Goal: Contribute content: Contribute content

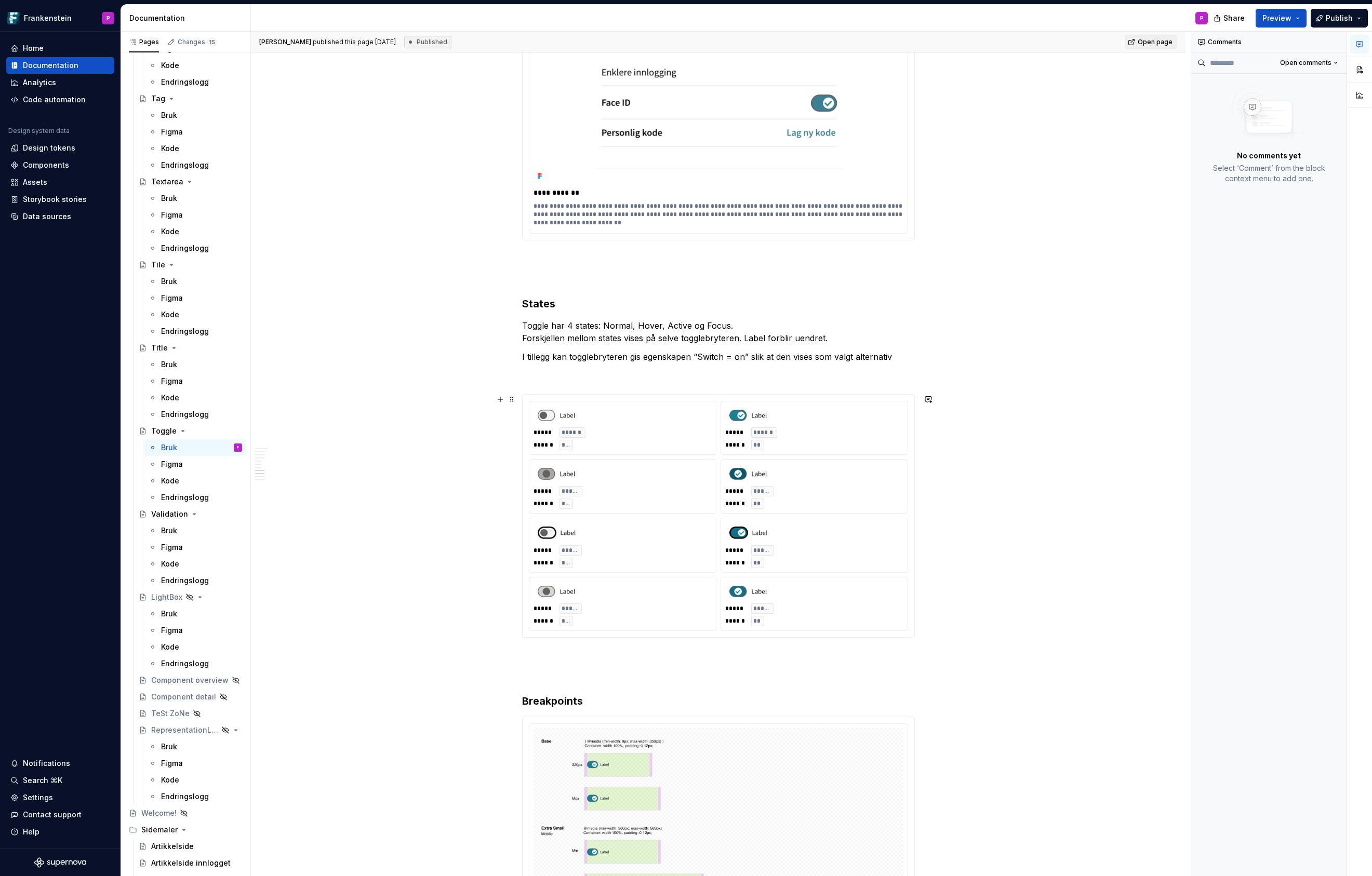
scroll to position [2496, 0]
click at [869, 543] on div "***** ***** ****** **" at bounding box center [814, 554] width 178 height 23
click at [512, 396] on span at bounding box center [512, 396] width 8 height 14
click at [816, 538] on div at bounding box center [814, 531] width 178 height 21
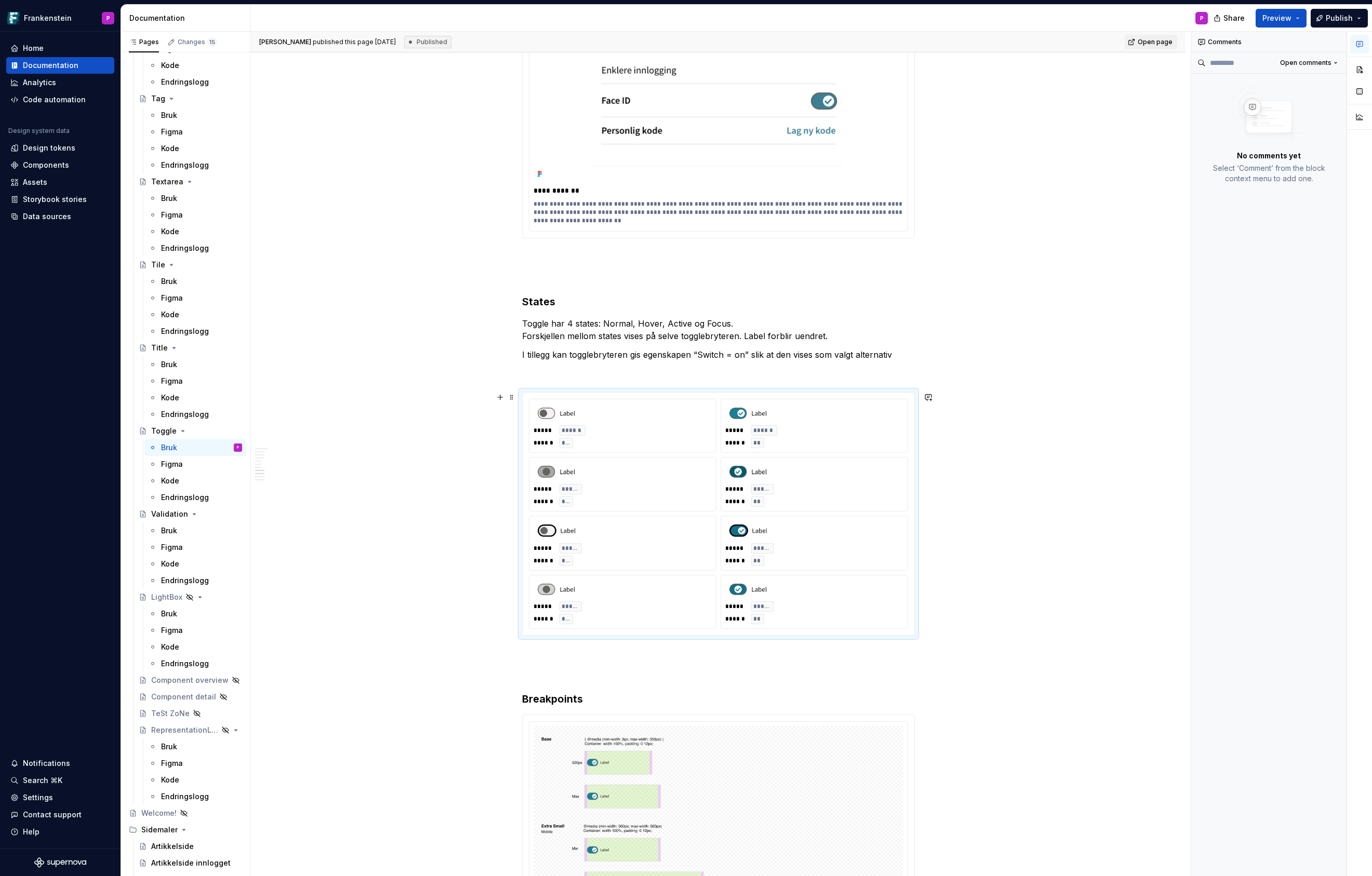
click at [816, 538] on div at bounding box center [814, 531] width 178 height 21
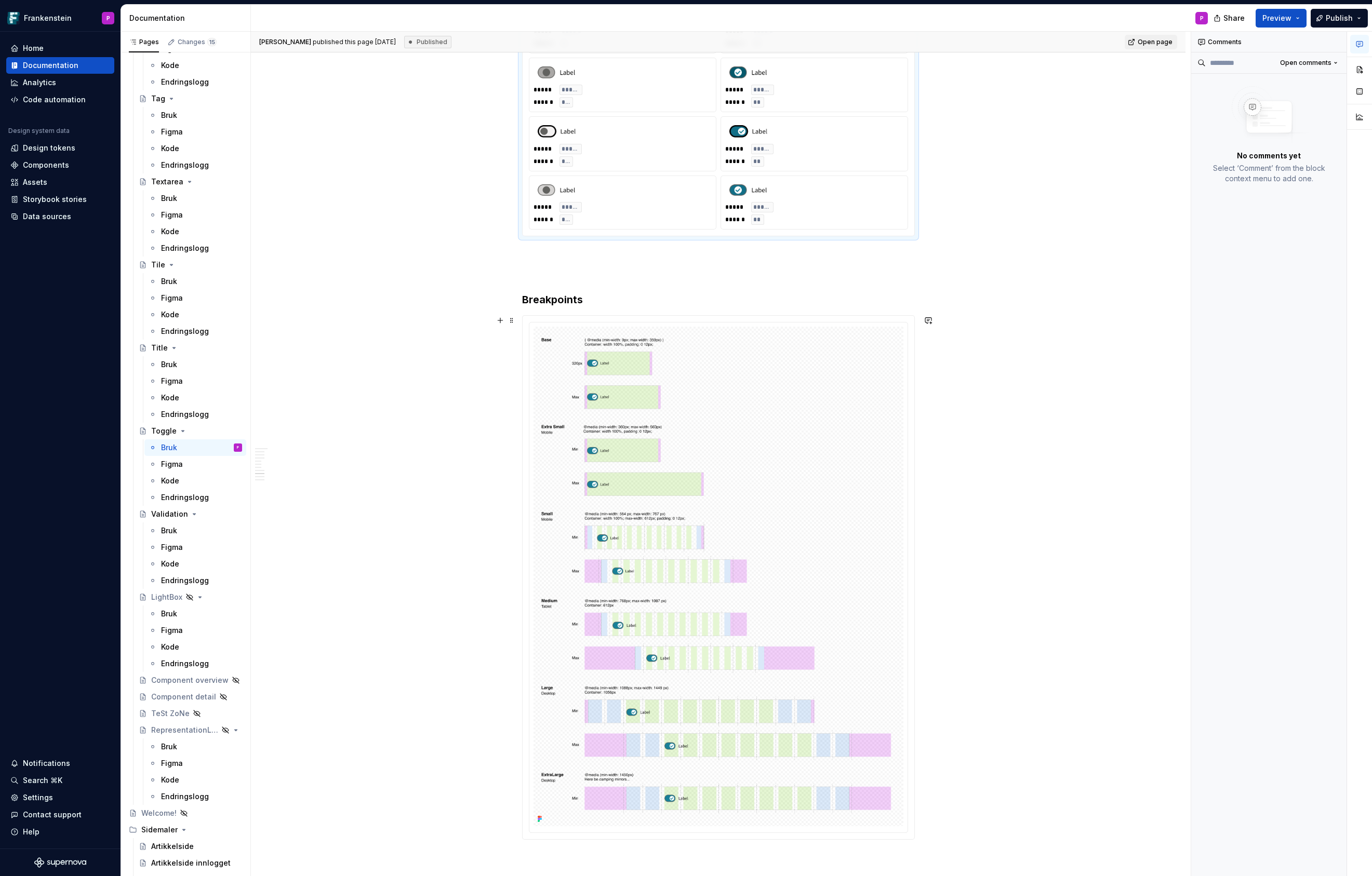
scroll to position [2904, 0]
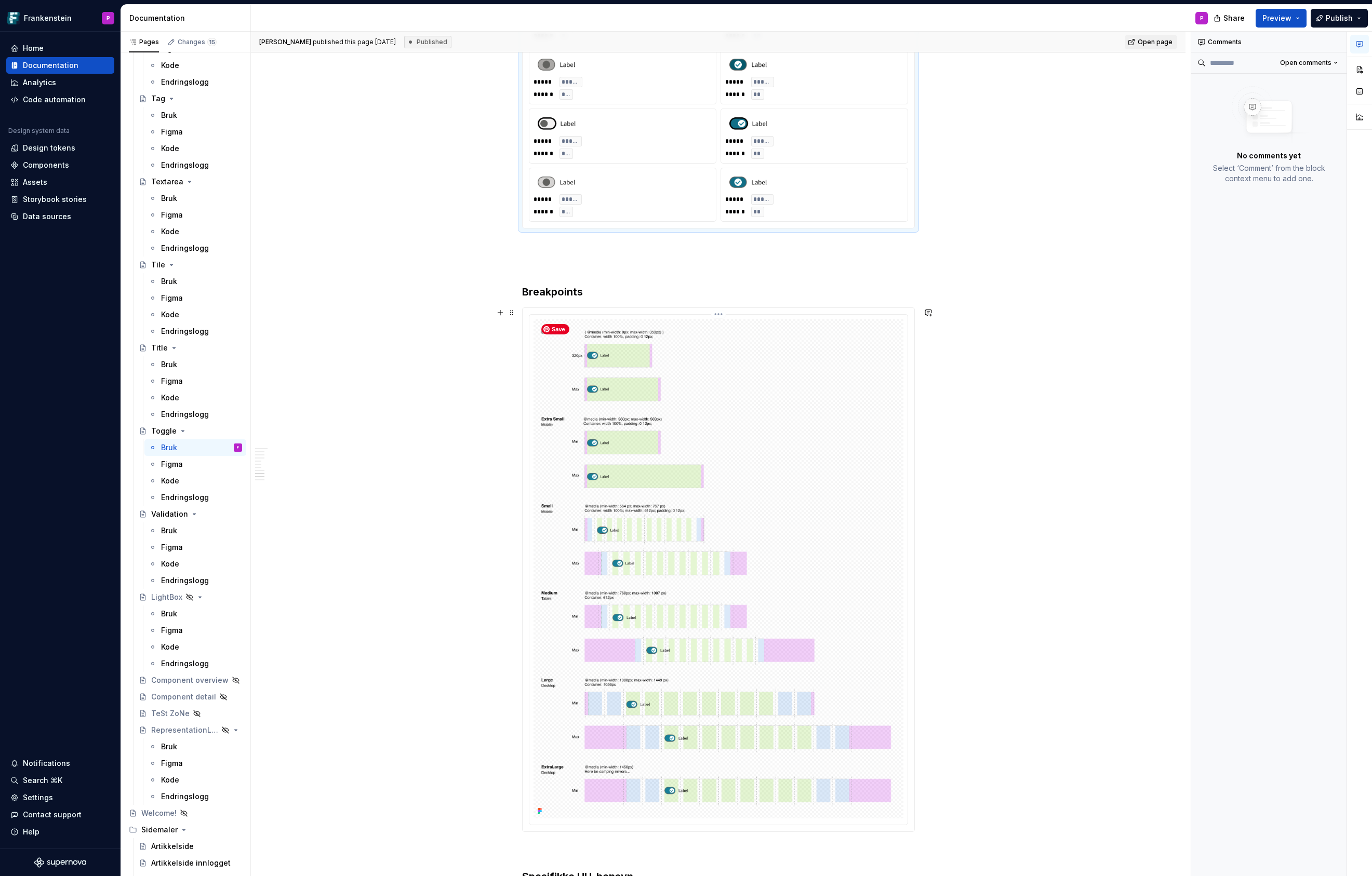
click at [794, 457] on img at bounding box center [718, 569] width 370 height 500
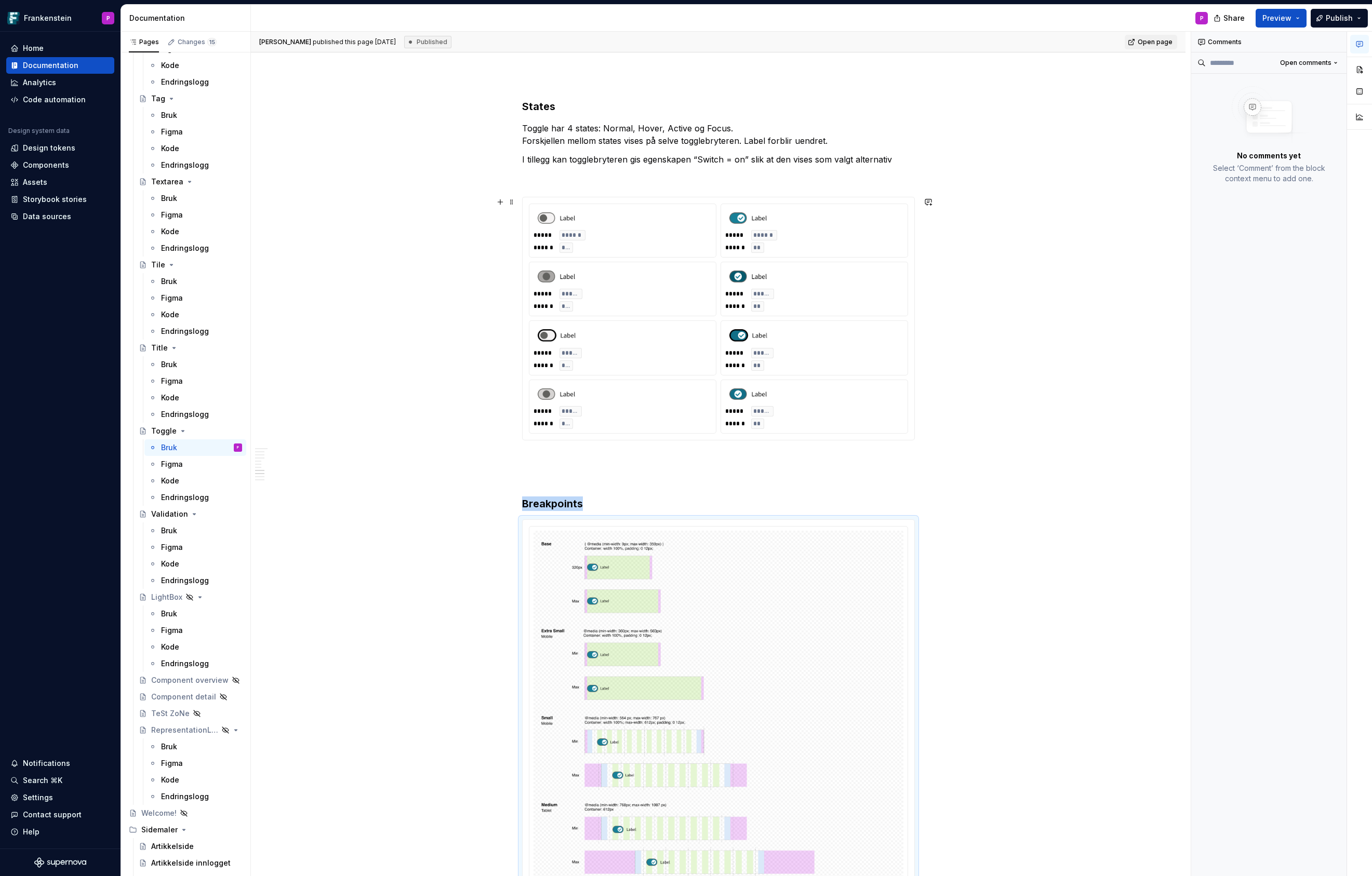
scroll to position [2680, 0]
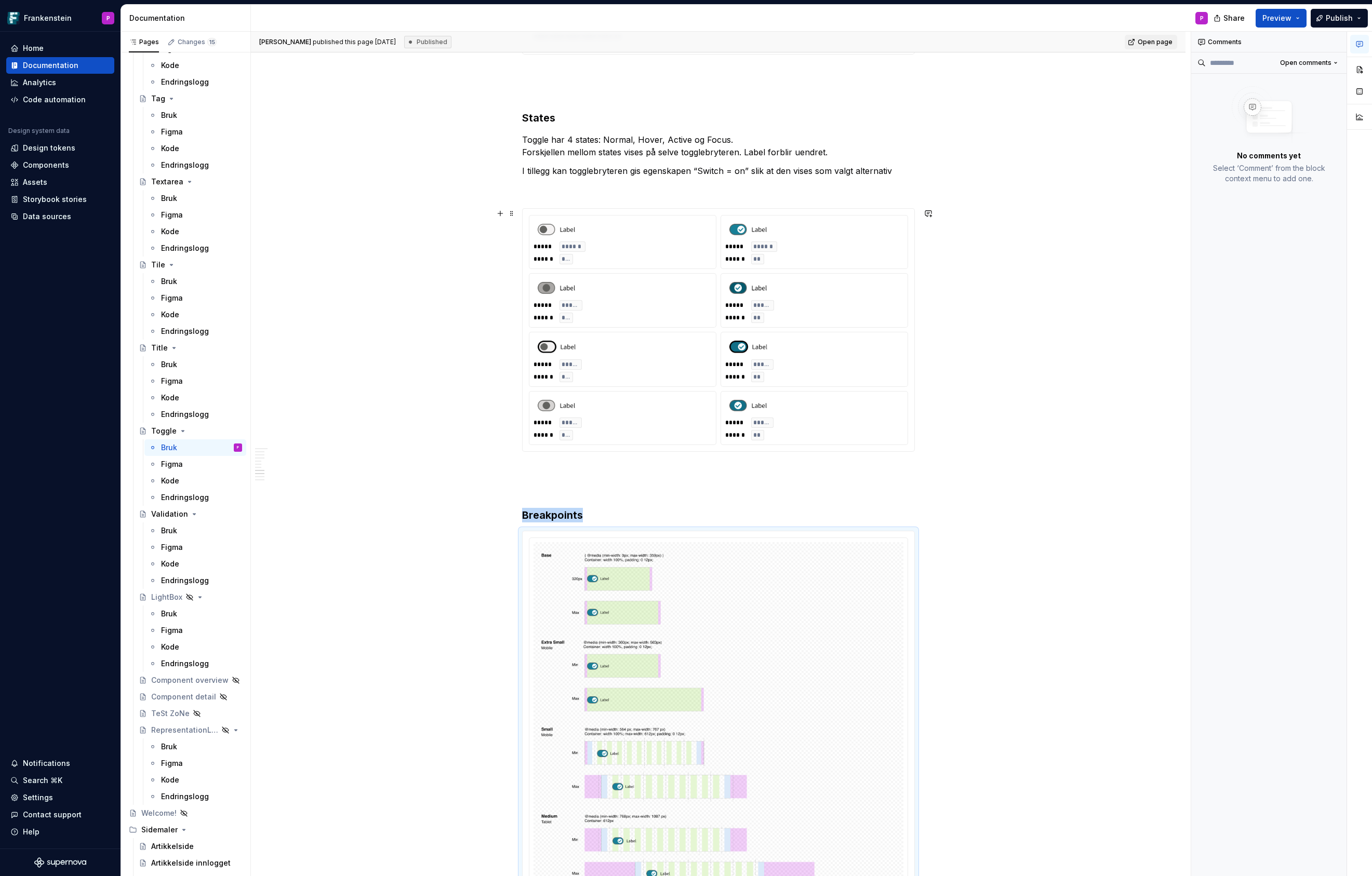
click at [813, 356] on div at bounding box center [814, 346] width 178 height 21
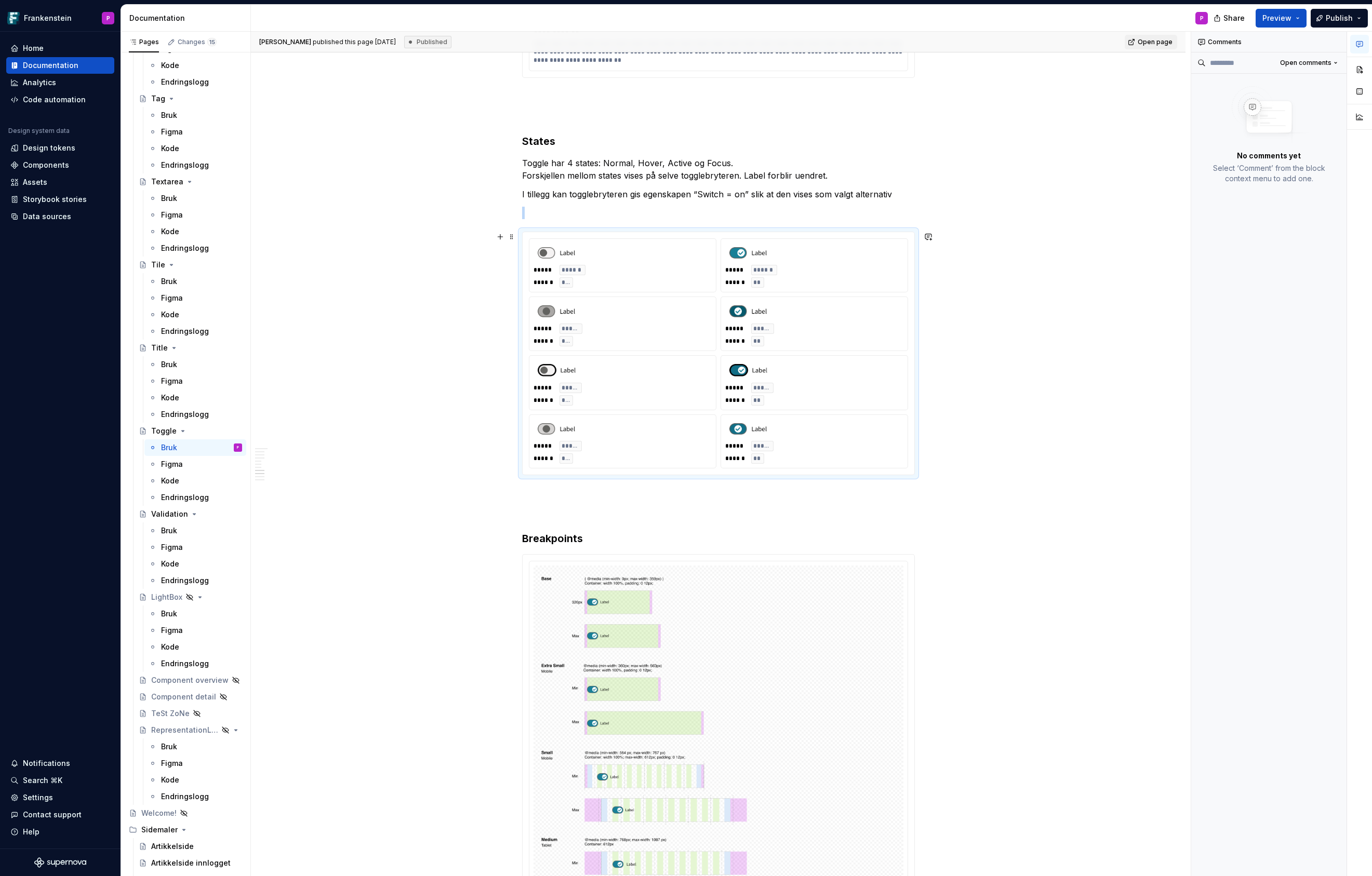
scroll to position [2656, 0]
click at [54, 215] on div "Data sources" at bounding box center [47, 216] width 48 height 10
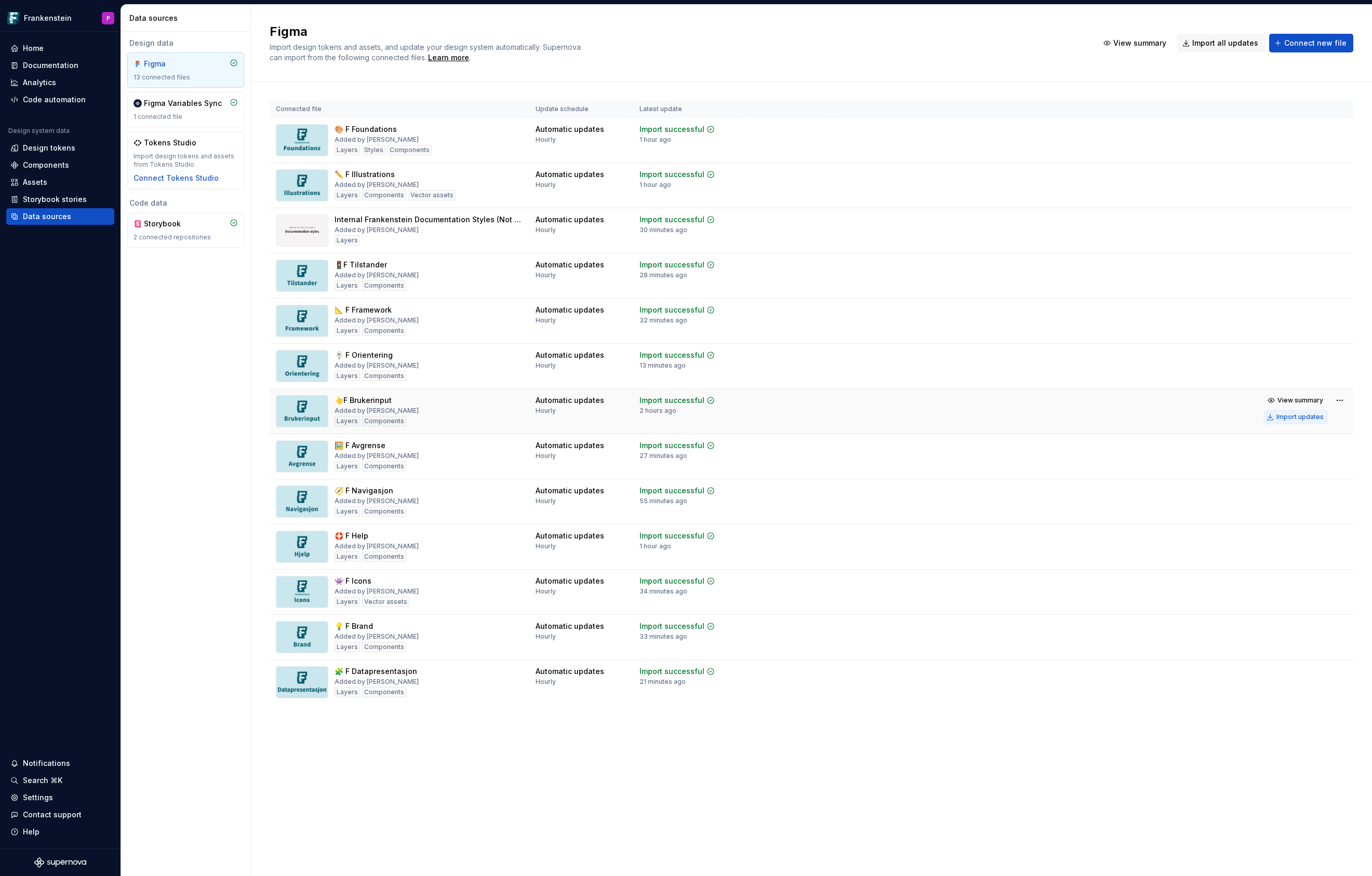
click at [1285, 415] on div "Import updates" at bounding box center [1300, 417] width 48 height 8
click at [59, 64] on div "Documentation" at bounding box center [50, 65] width 55 height 10
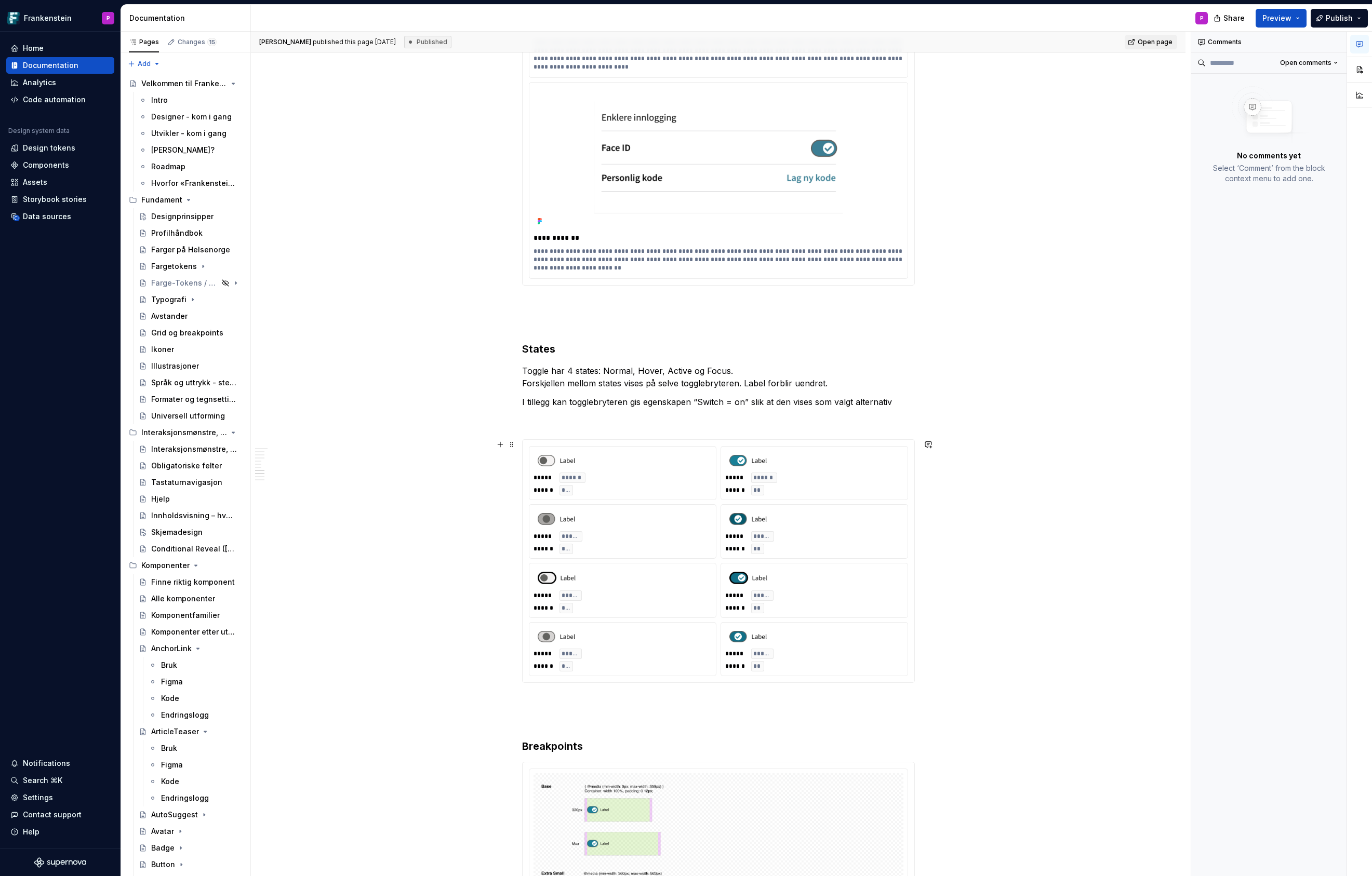
scroll to position [2451, 0]
click at [806, 591] on div "***** ***** ****** **" at bounding box center [814, 600] width 178 height 23
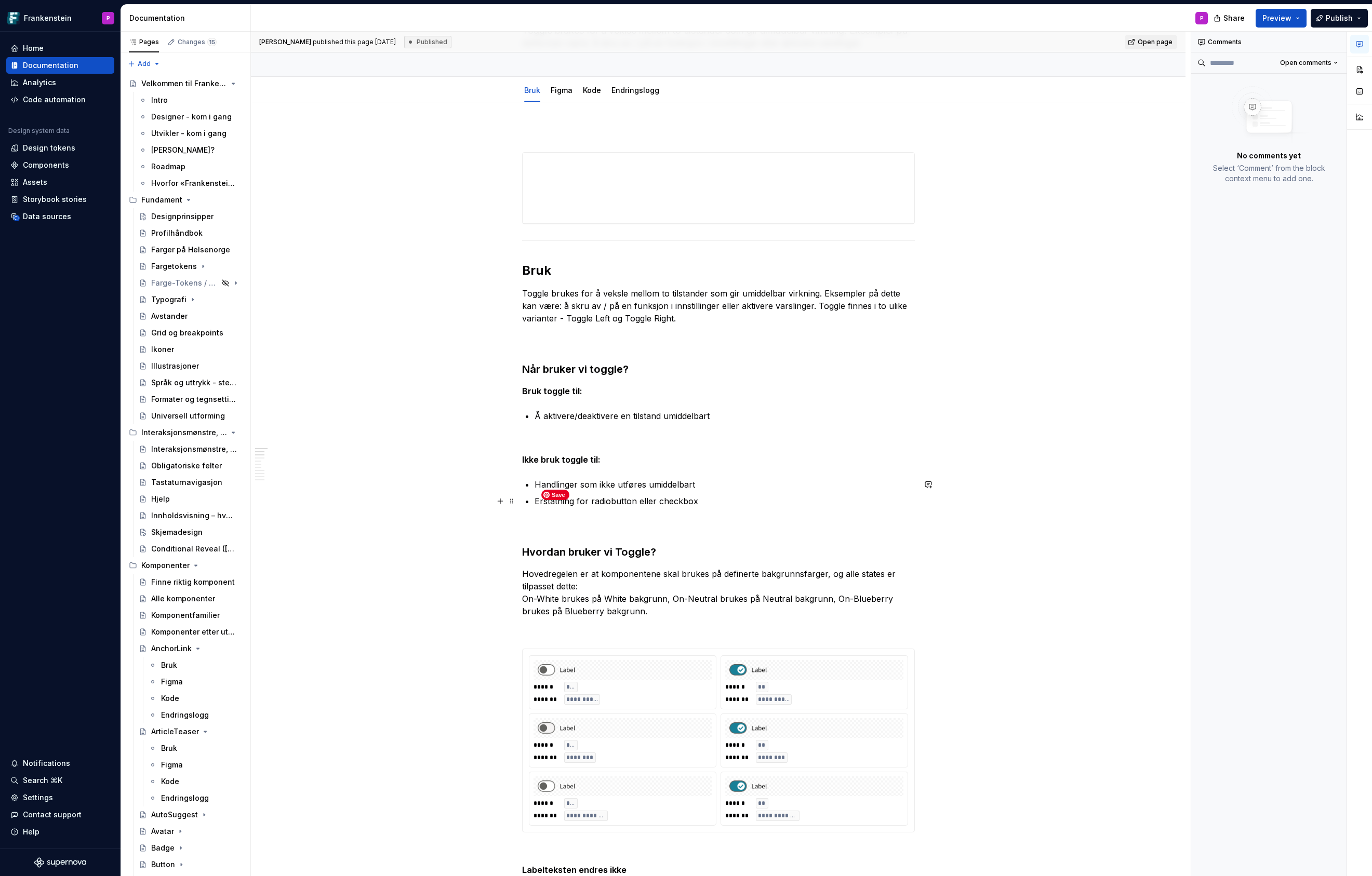
scroll to position [0, 0]
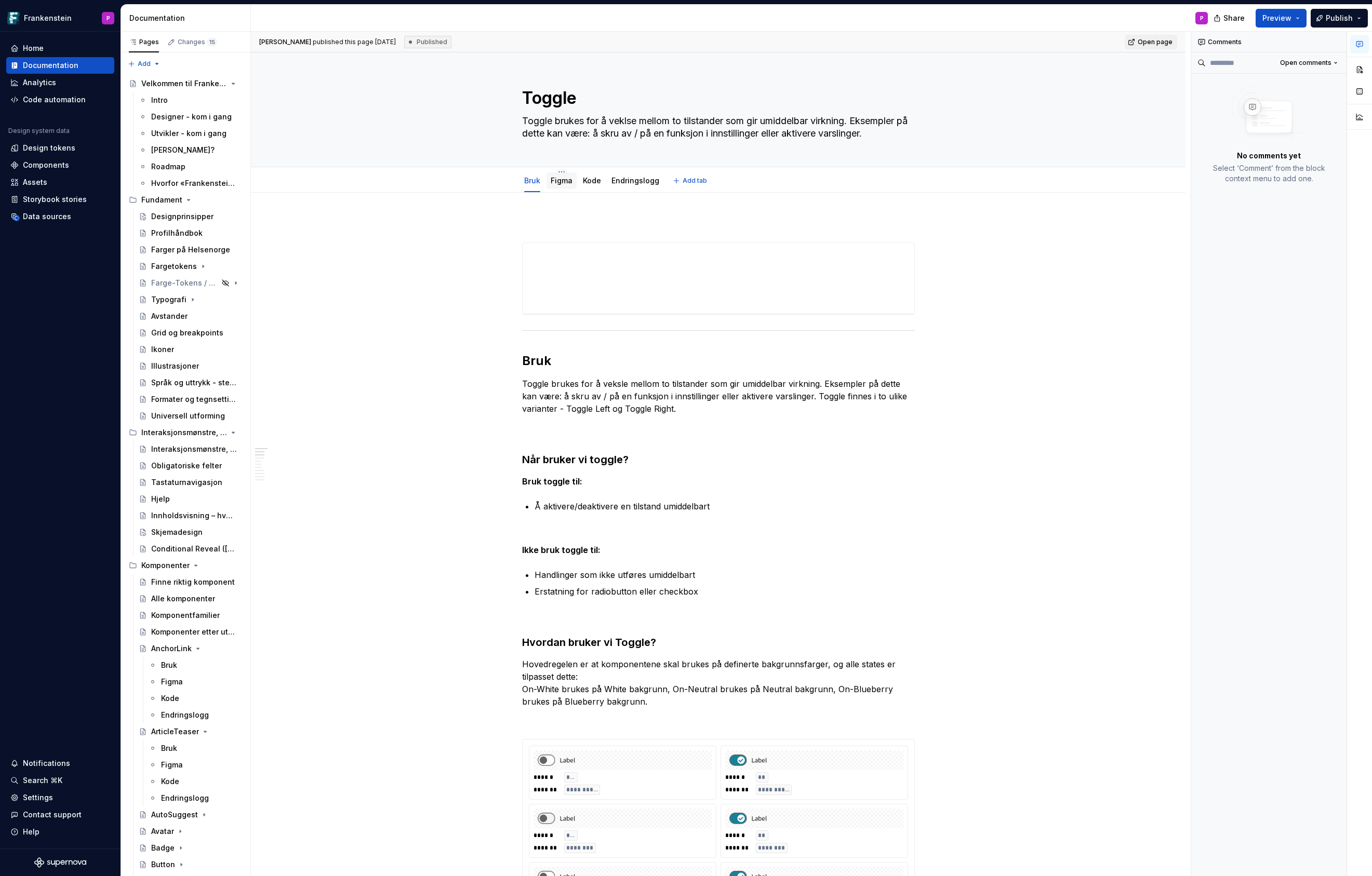
click at [560, 180] on link "Figma" at bounding box center [562, 180] width 22 height 8
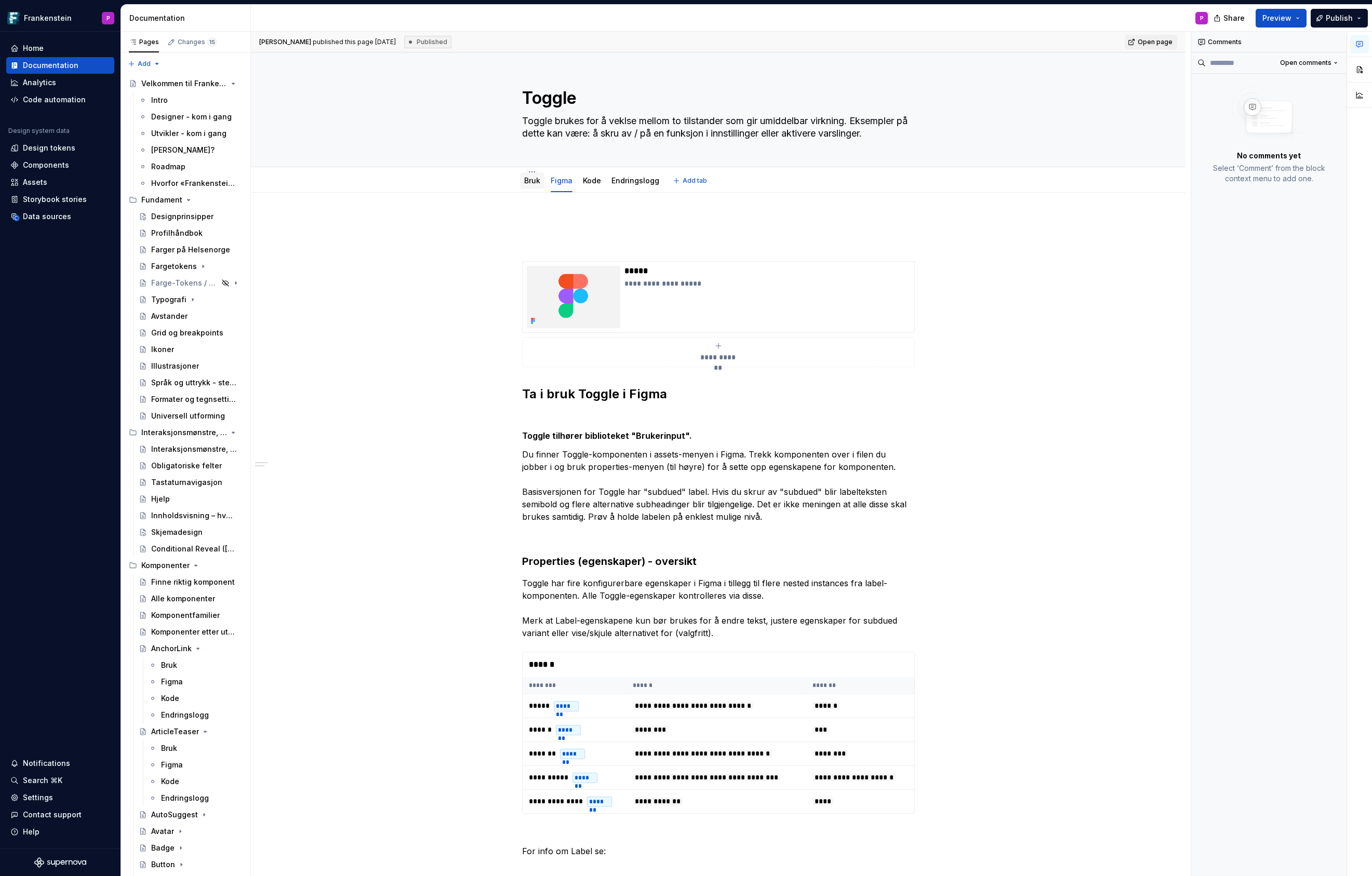
click at [536, 184] on link "Bruk" at bounding box center [531, 180] width 16 height 8
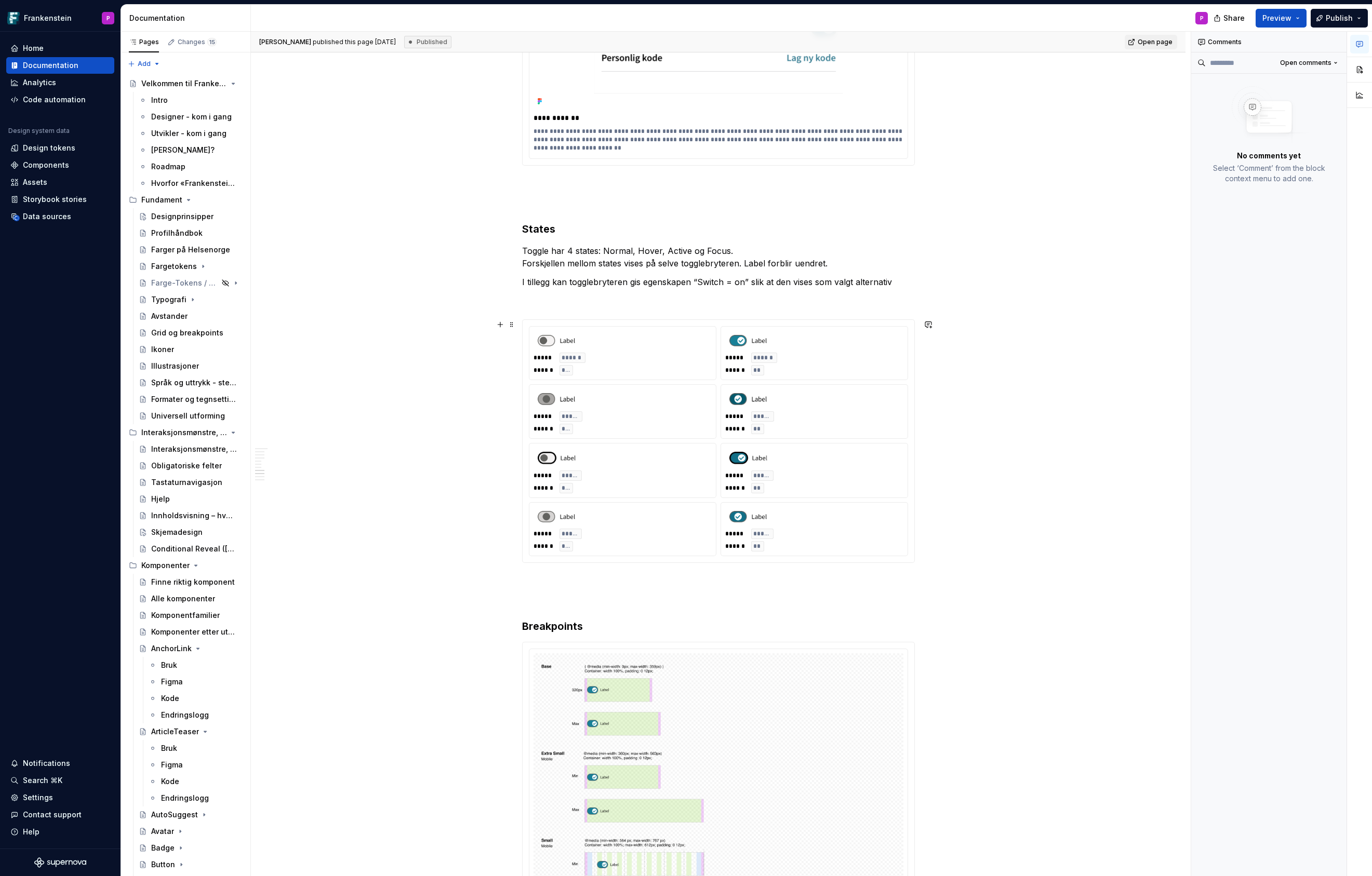
scroll to position [2570, 0]
click at [576, 368] on div "***** ****** ****** ***" at bounding box center [622, 362] width 178 height 23
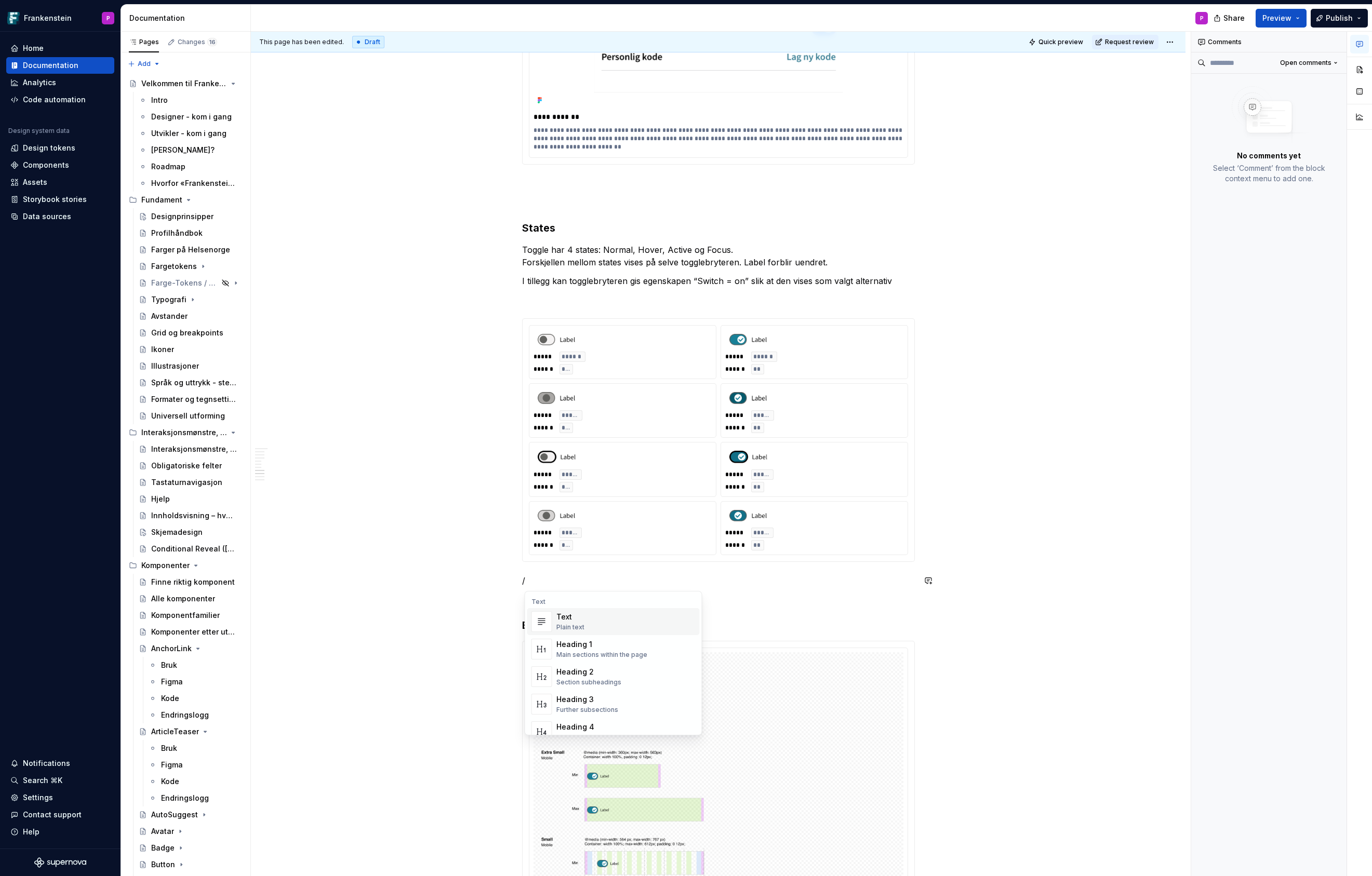
type textarea "*"
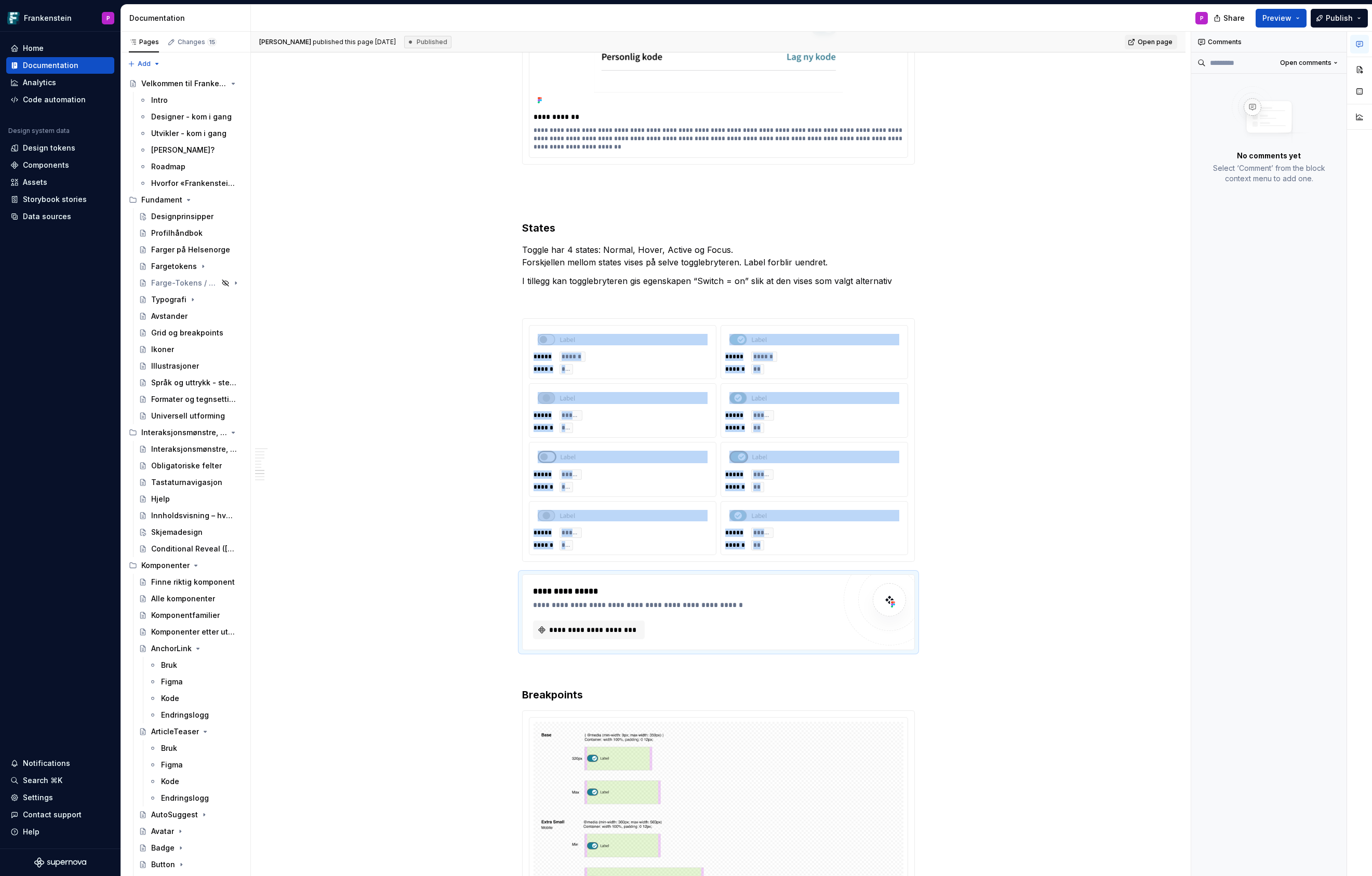
type textarea "*"
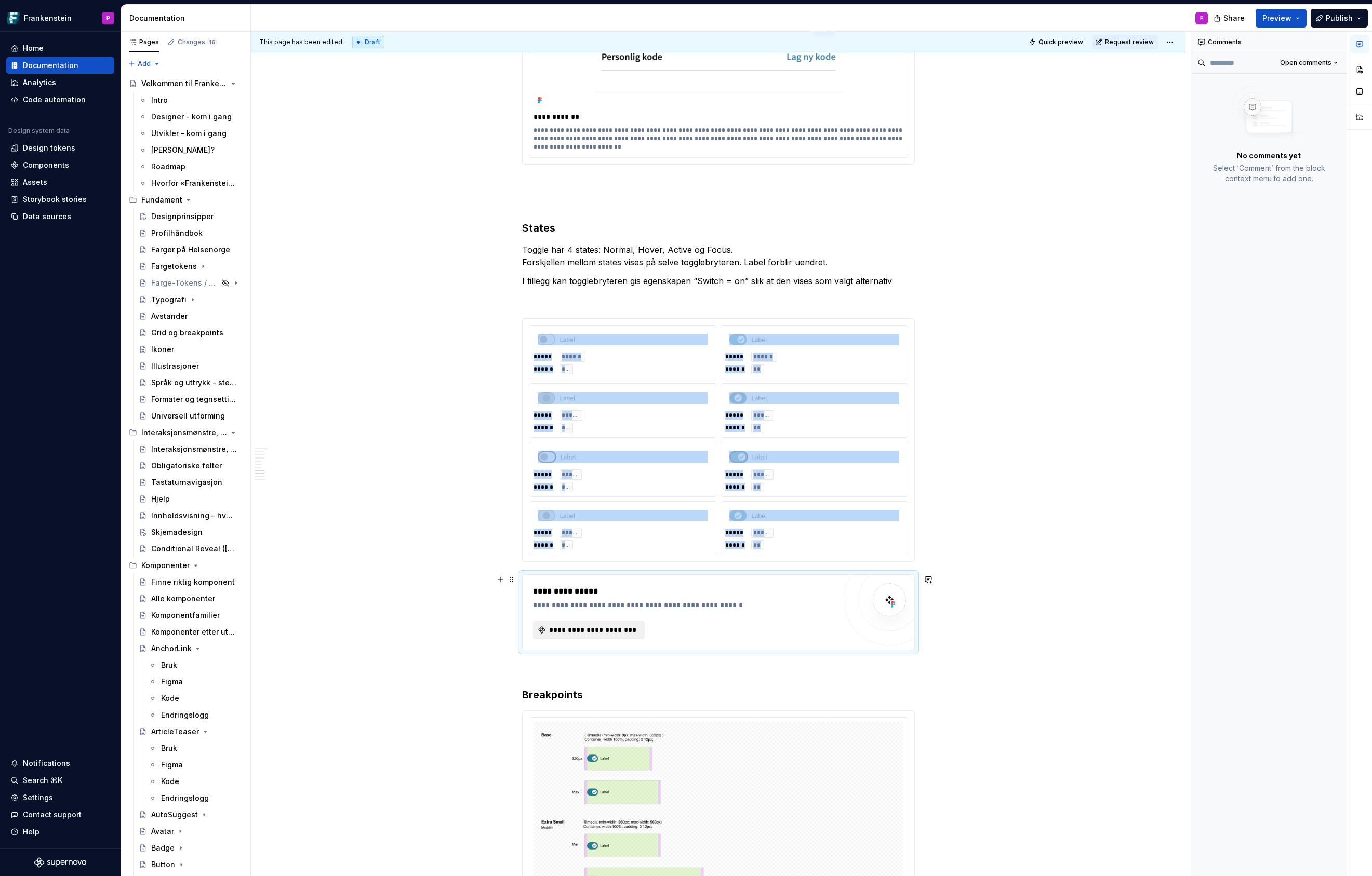
click at [556, 629] on span "**********" at bounding box center [593, 630] width 90 height 10
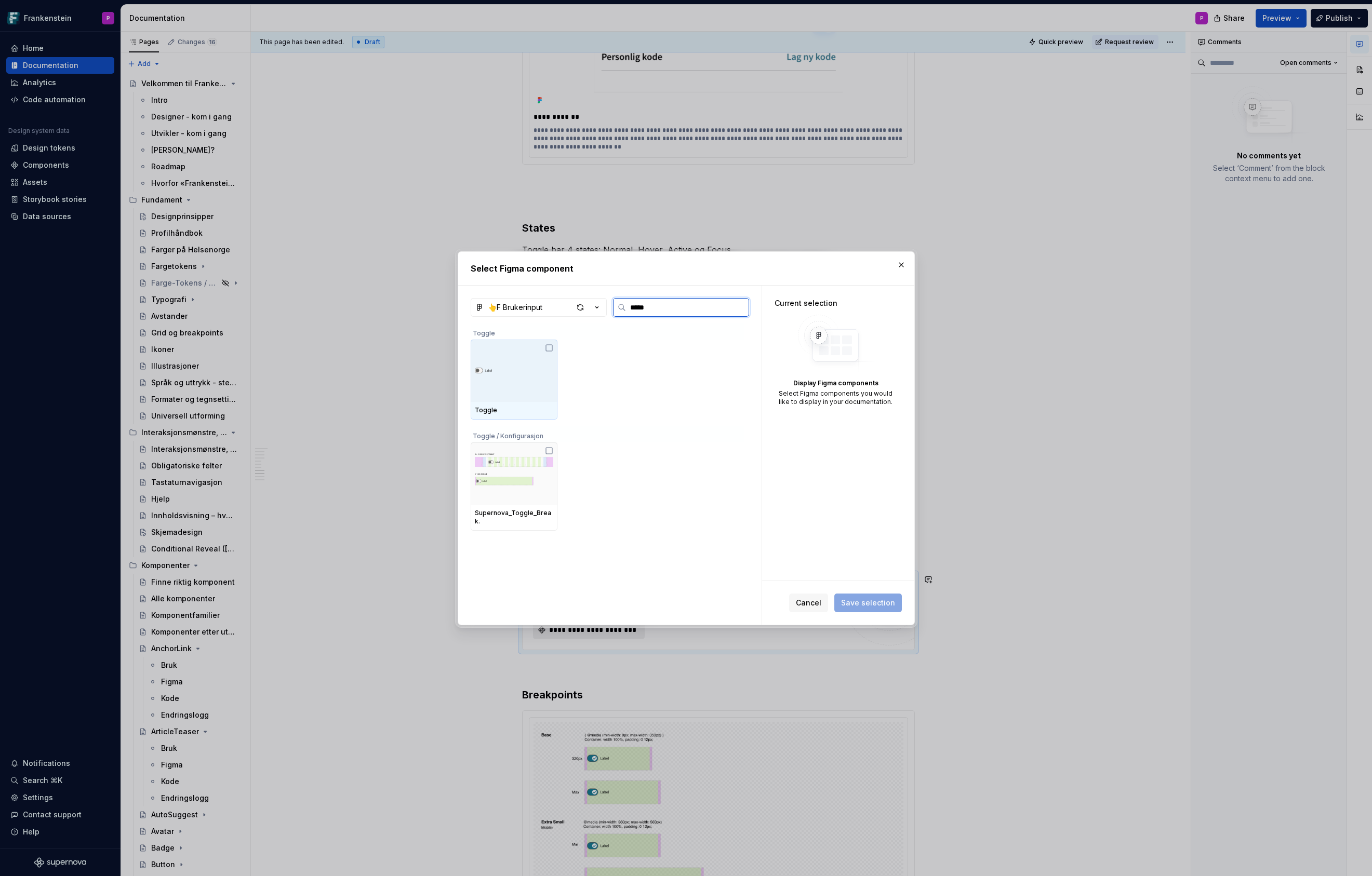
type input "******"
click at [535, 369] on img at bounding box center [514, 371] width 78 height 15
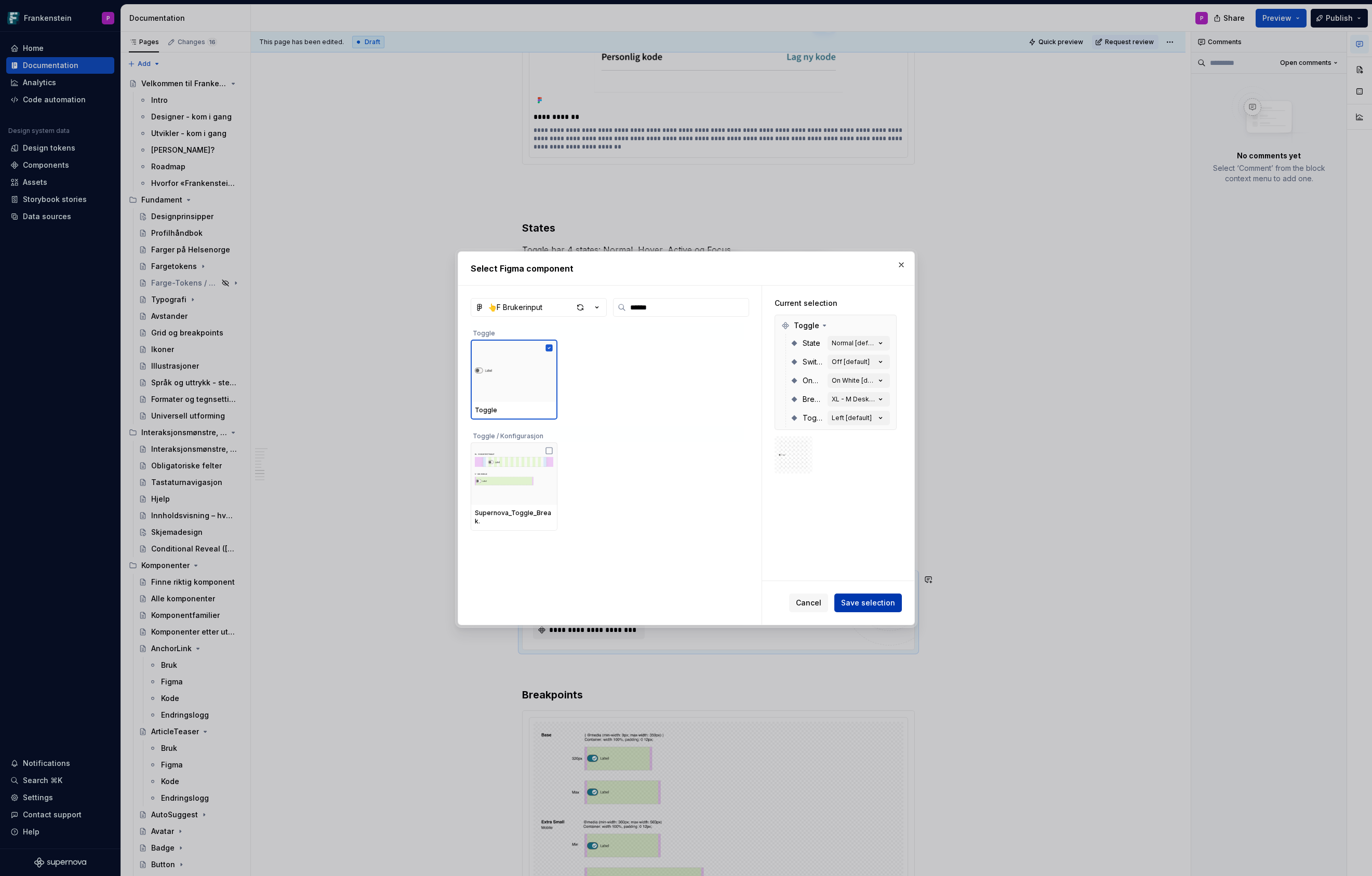
click at [868, 600] on span "Save selection" at bounding box center [868, 603] width 54 height 10
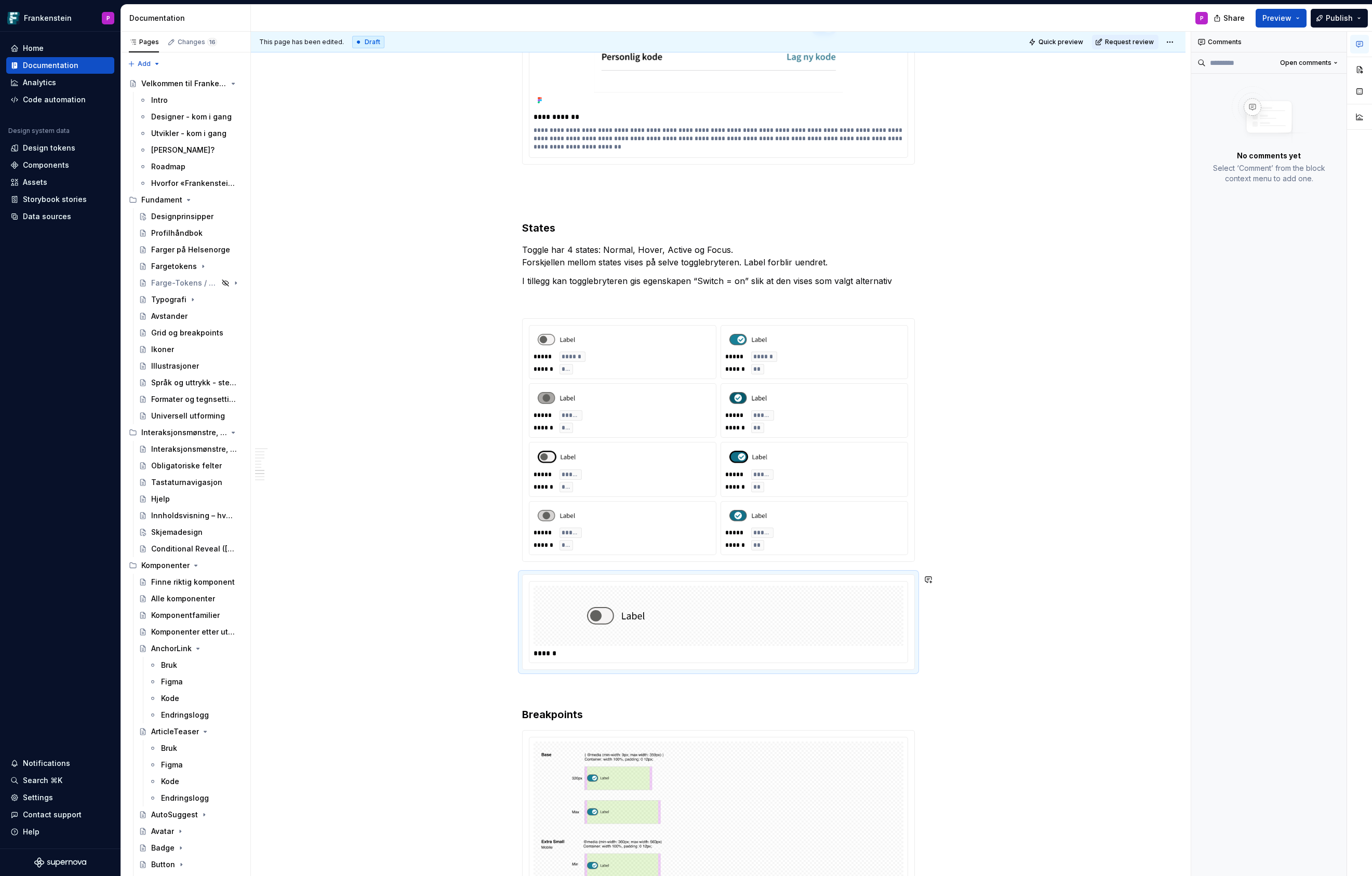
click at [868, 600] on div at bounding box center [718, 615] width 370 height 60
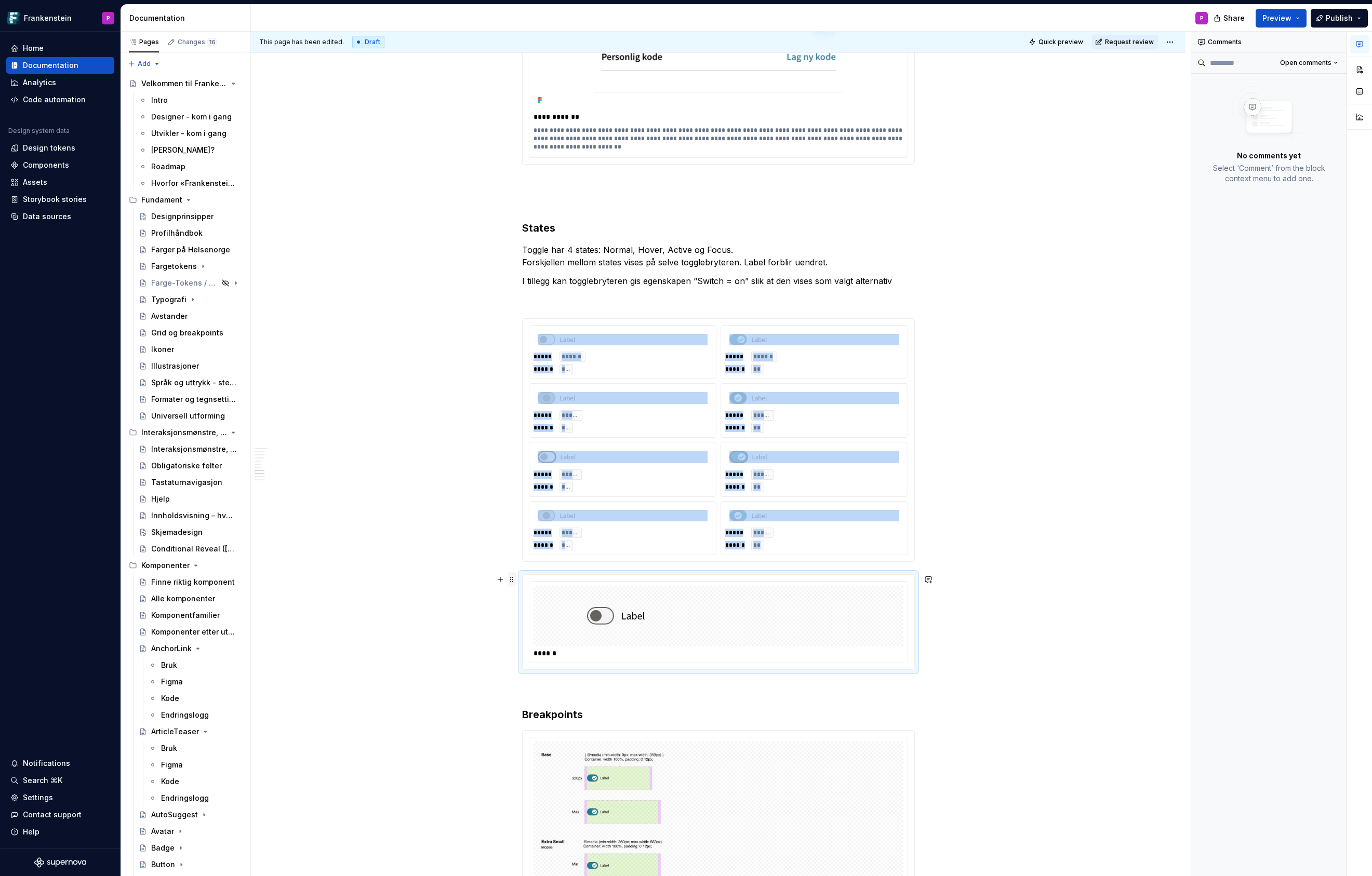
click at [513, 580] on span at bounding box center [512, 579] width 8 height 14
click at [689, 613] on img at bounding box center [718, 615] width 263 height 52
click at [812, 351] on div "***** ****** ****** **" at bounding box center [814, 352] width 187 height 53
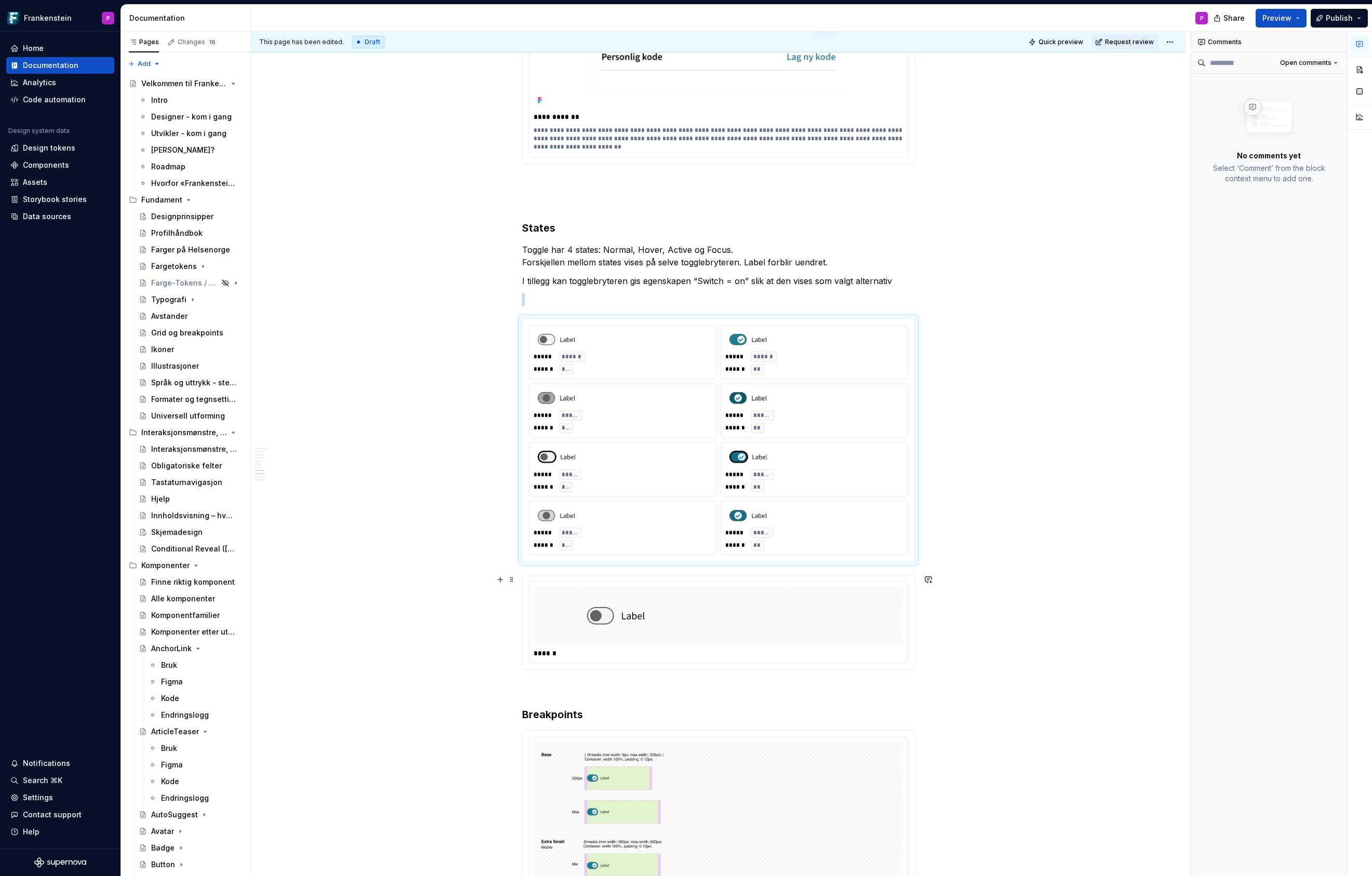
click at [750, 626] on img at bounding box center [718, 615] width 263 height 52
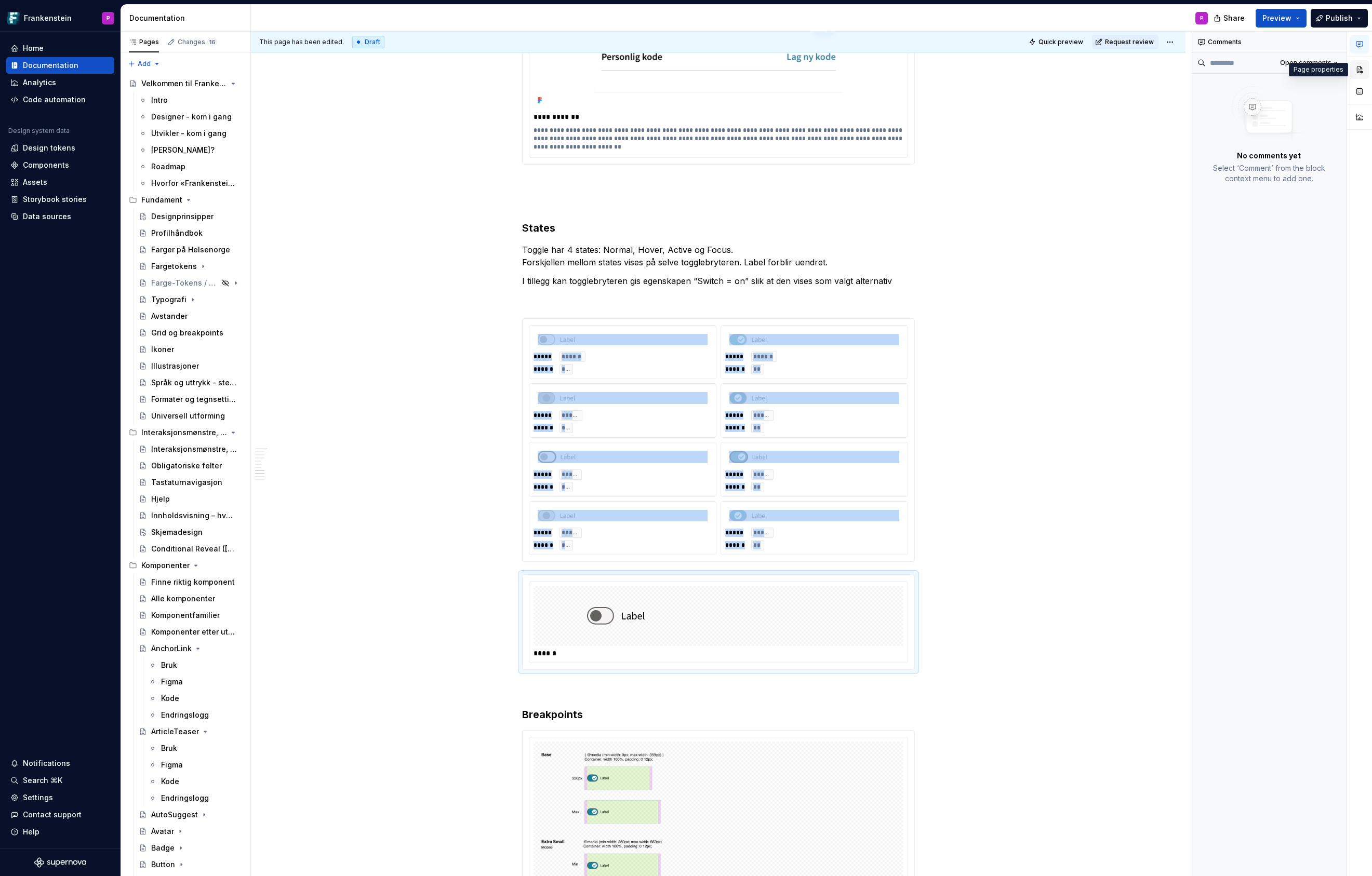
click at [1358, 71] on button "button" at bounding box center [1359, 70] width 19 height 19
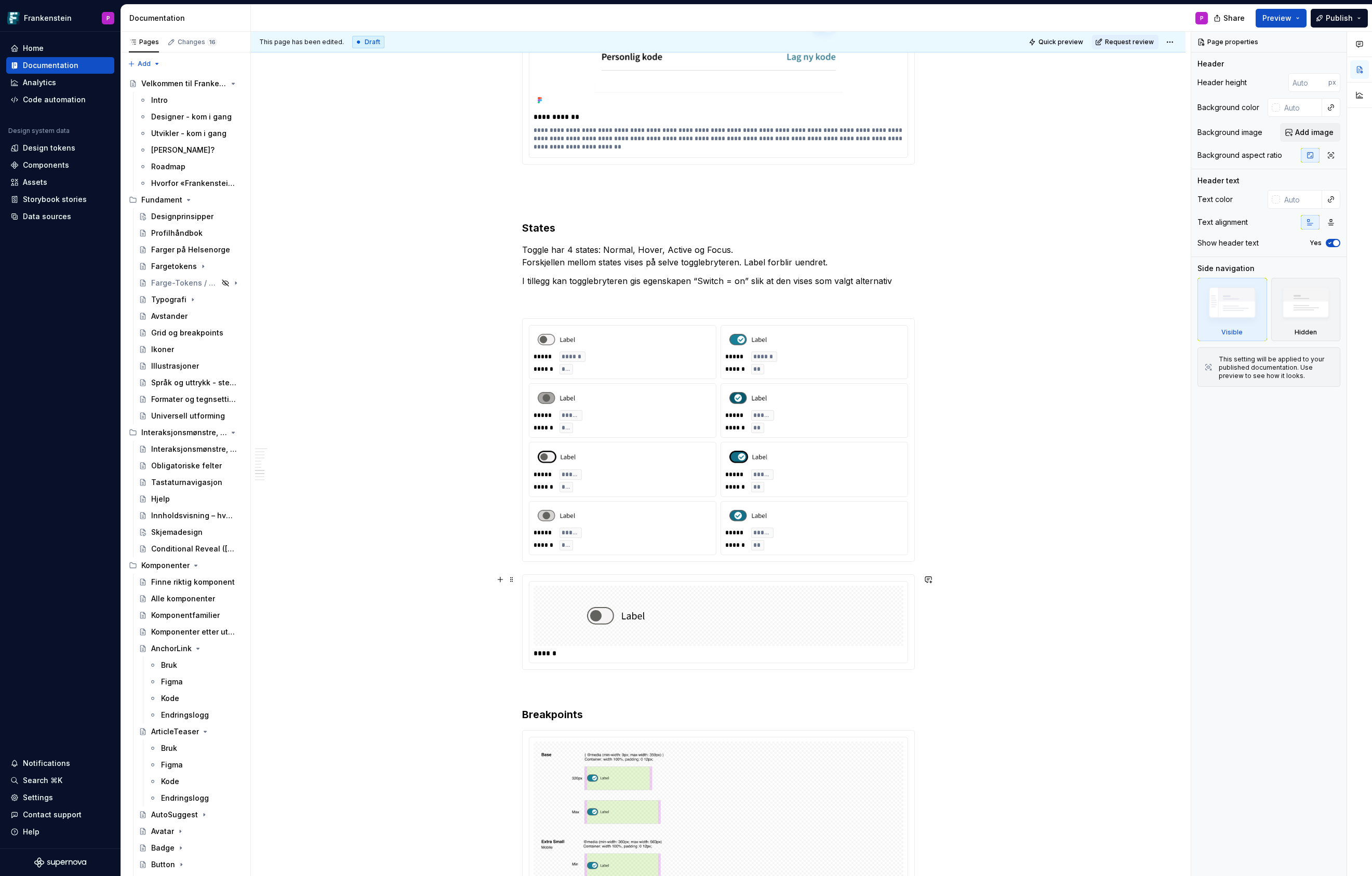
click at [700, 617] on img at bounding box center [718, 615] width 263 height 52
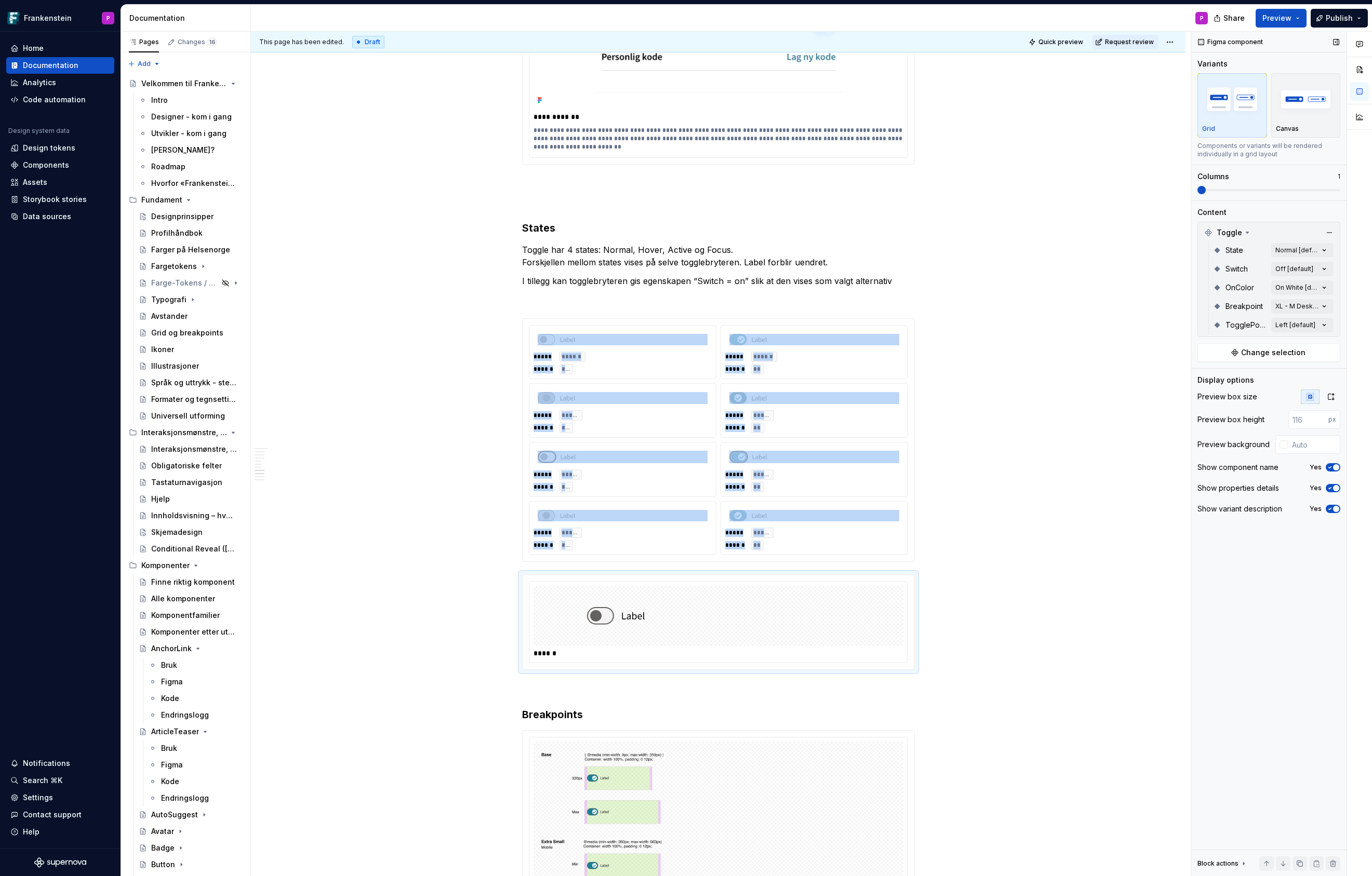
click at [1241, 188] on span at bounding box center [1268, 190] width 143 height 8
click at [1323, 252] on div "Comments Open comments No comments yet Select ‘Comment’ from the block context …" at bounding box center [1281, 453] width 181 height 845
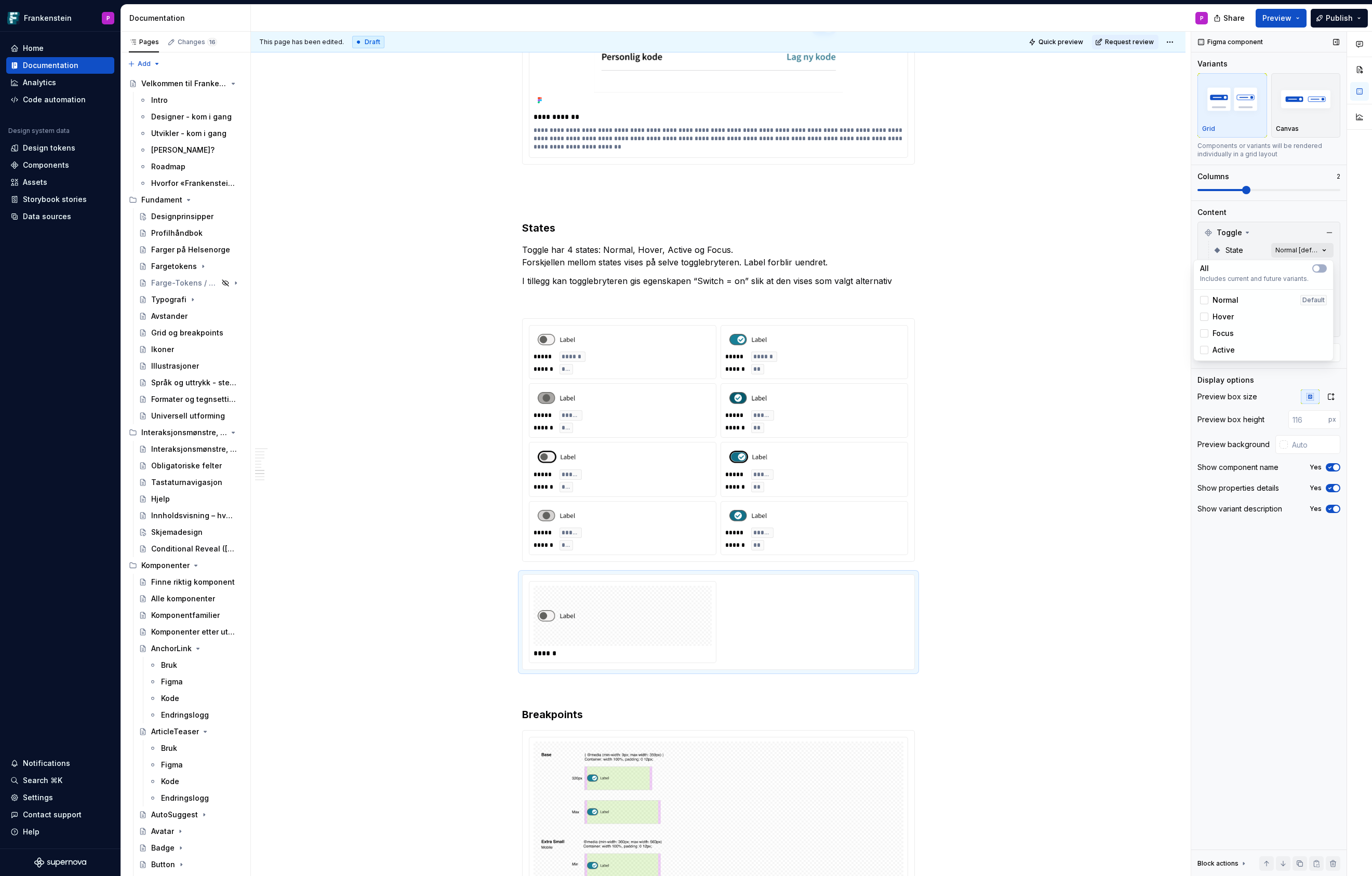
click at [1323, 252] on div "Comments Open comments No comments yet Select ‘Comment’ from the block context …" at bounding box center [1281, 453] width 181 height 845
click at [1321, 267] on button "button" at bounding box center [1319, 268] width 14 height 8
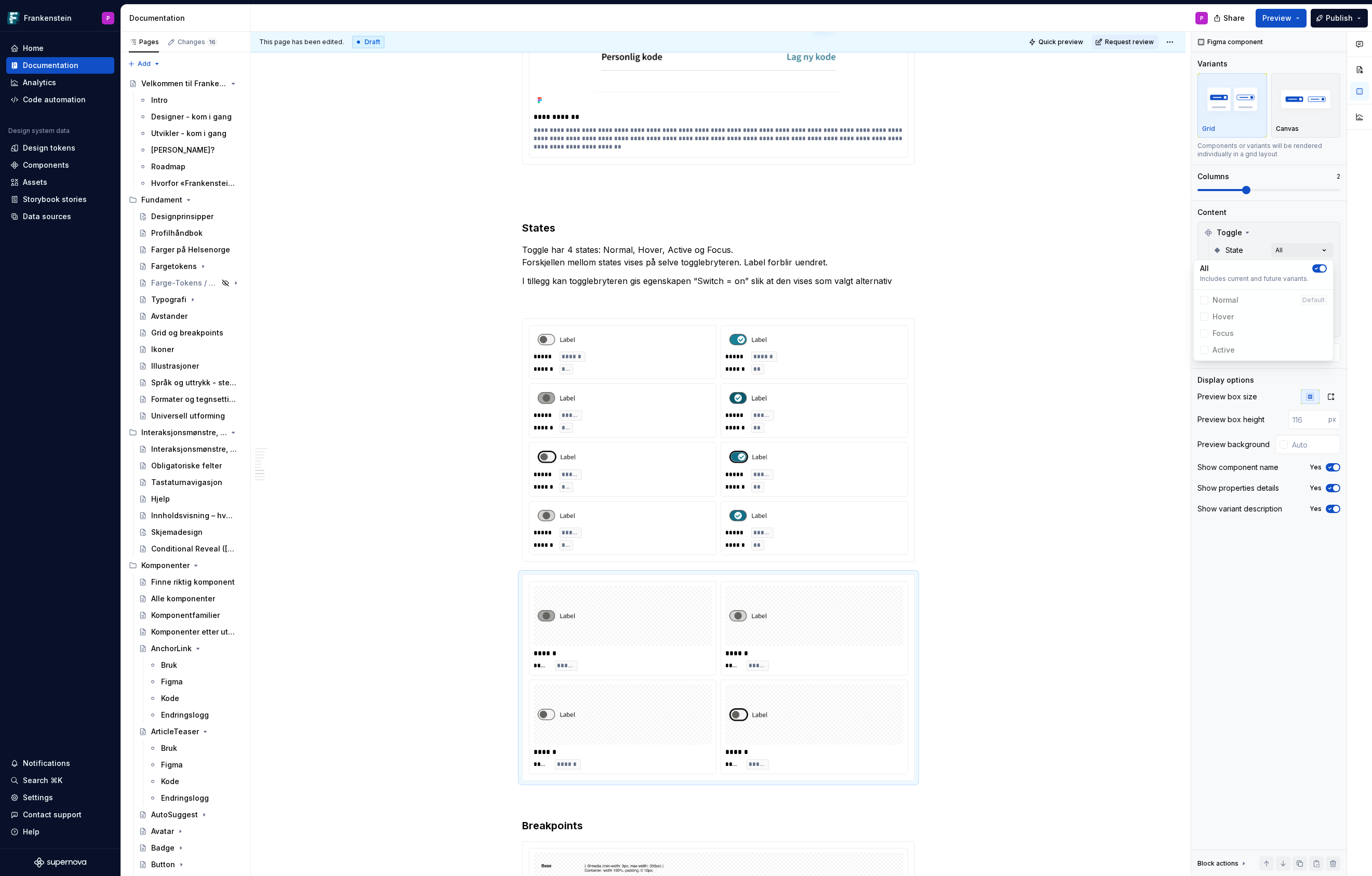
click at [1317, 231] on div "Comments Open comments No comments yet Select ‘Comment’ from the block context …" at bounding box center [1281, 453] width 181 height 845
click at [1325, 270] on div "Comments Open comments No comments yet Select ‘Comment’ from the block context …" at bounding box center [1281, 453] width 181 height 845
click at [1321, 285] on button "button" at bounding box center [1319, 287] width 14 height 8
click at [1009, 479] on html "Frankenstein P Home Documentation Analytics Code automation Design system data …" at bounding box center [686, 438] width 1372 height 876
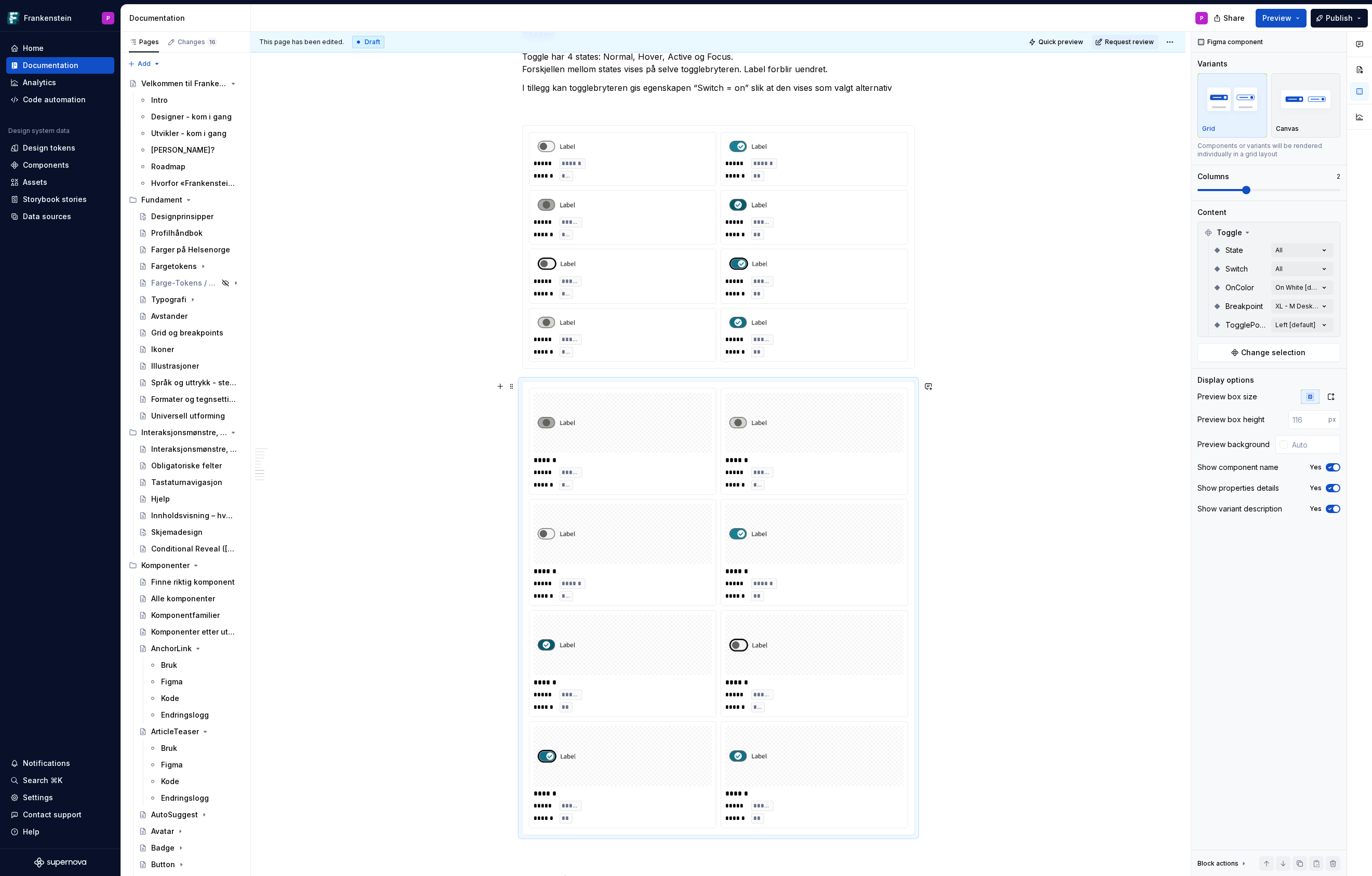
scroll to position [2760, 0]
click at [1327, 468] on icon "button" at bounding box center [1330, 467] width 8 height 6
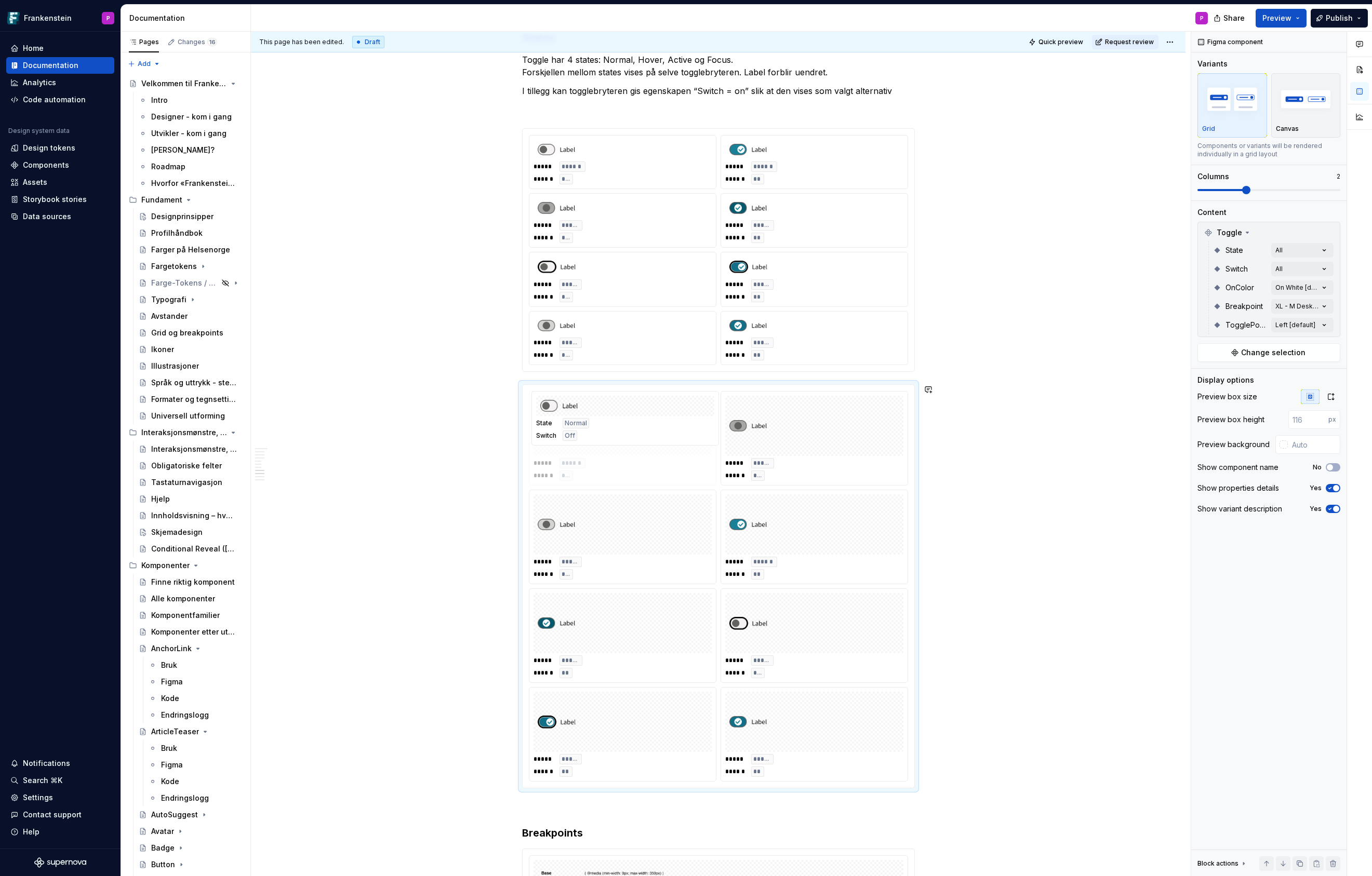
drag, startPoint x: 633, startPoint y: 526, endPoint x: 641, endPoint y: 436, distance: 90.4
click at [641, 436] on body "Frankenstein P Home Documentation Analytics Code automation Design system data …" at bounding box center [686, 438] width 1372 height 876
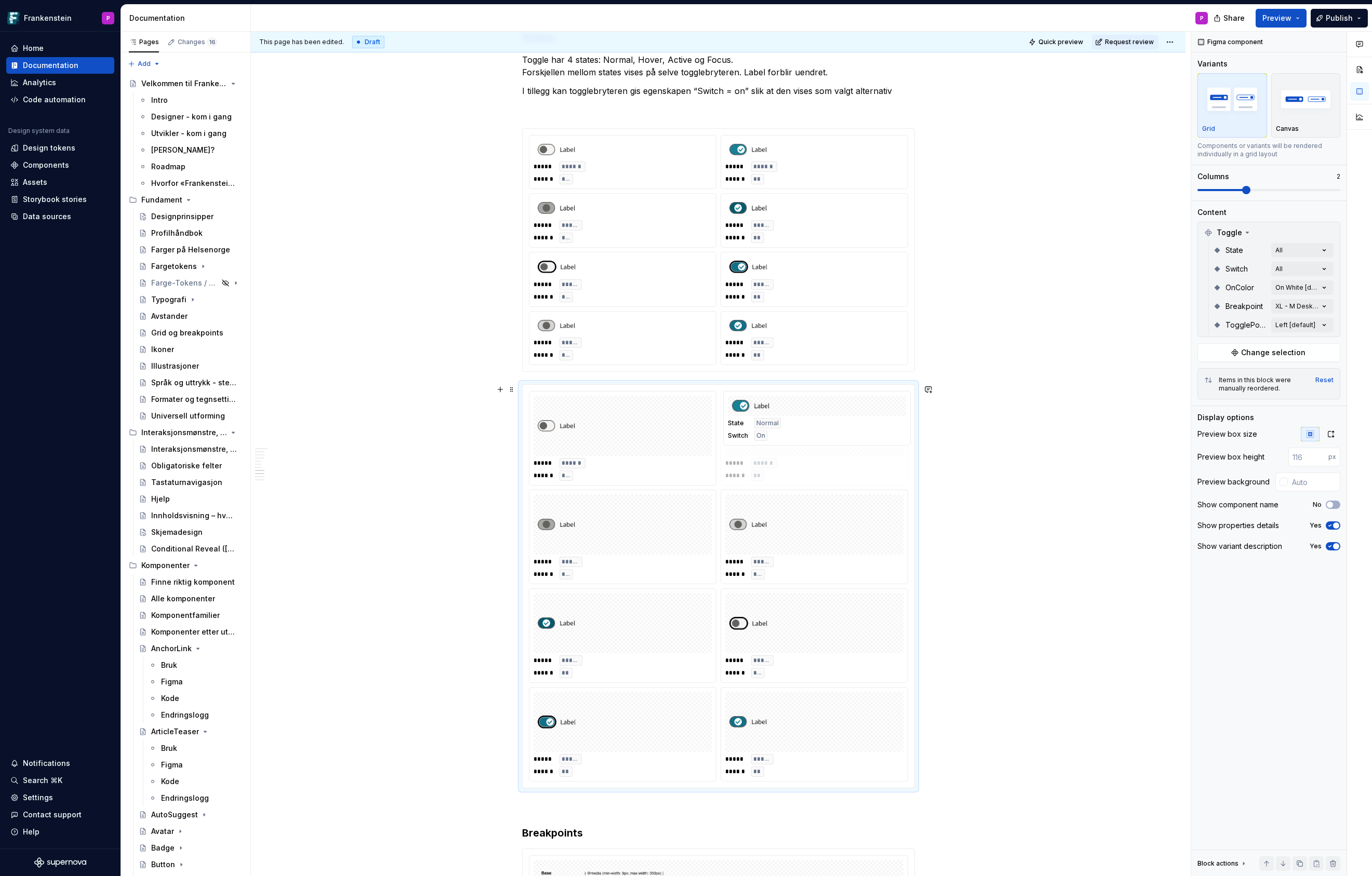
drag, startPoint x: 798, startPoint y: 534, endPoint x: 810, endPoint y: 434, distance: 100.7
click at [810, 434] on body "Frankenstein P Home Documentation Analytics Code automation Design system data …" at bounding box center [686, 438] width 1372 height 876
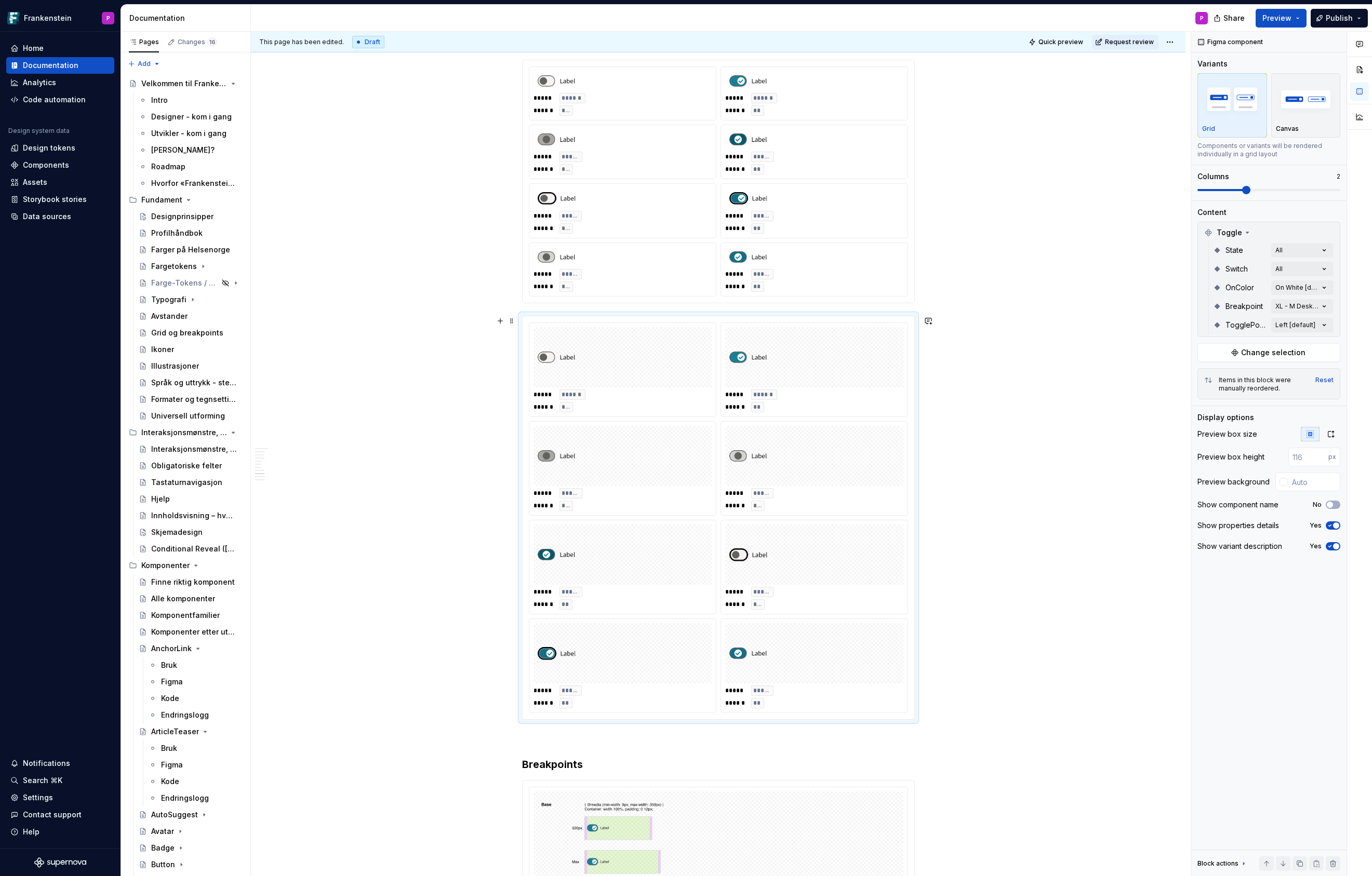
scroll to position [2832, 0]
click at [513, 319] on span at bounding box center [512, 317] width 8 height 14
click at [531, 408] on div "Delete" at bounding box center [563, 411] width 68 height 10
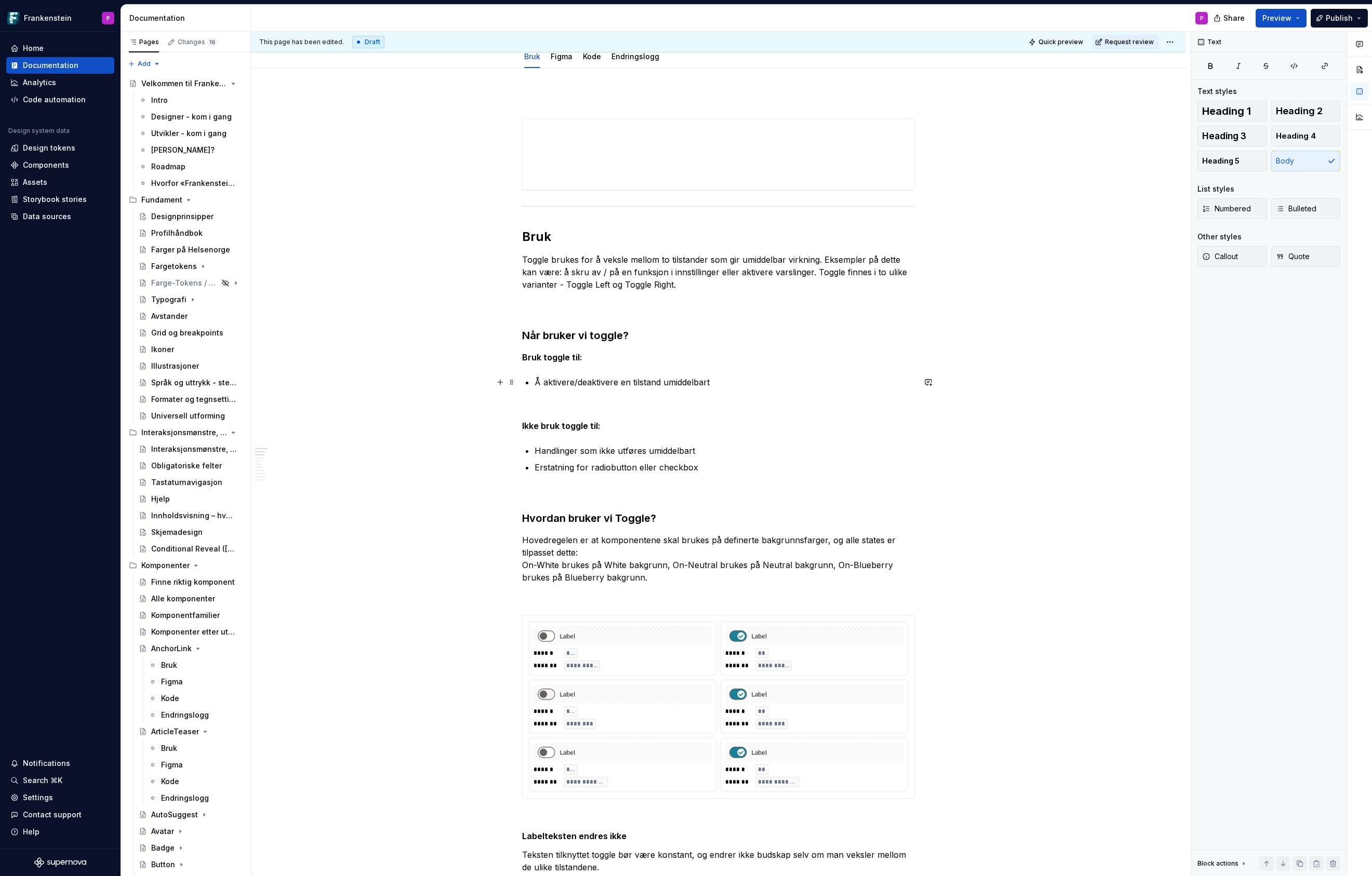
scroll to position [0, 0]
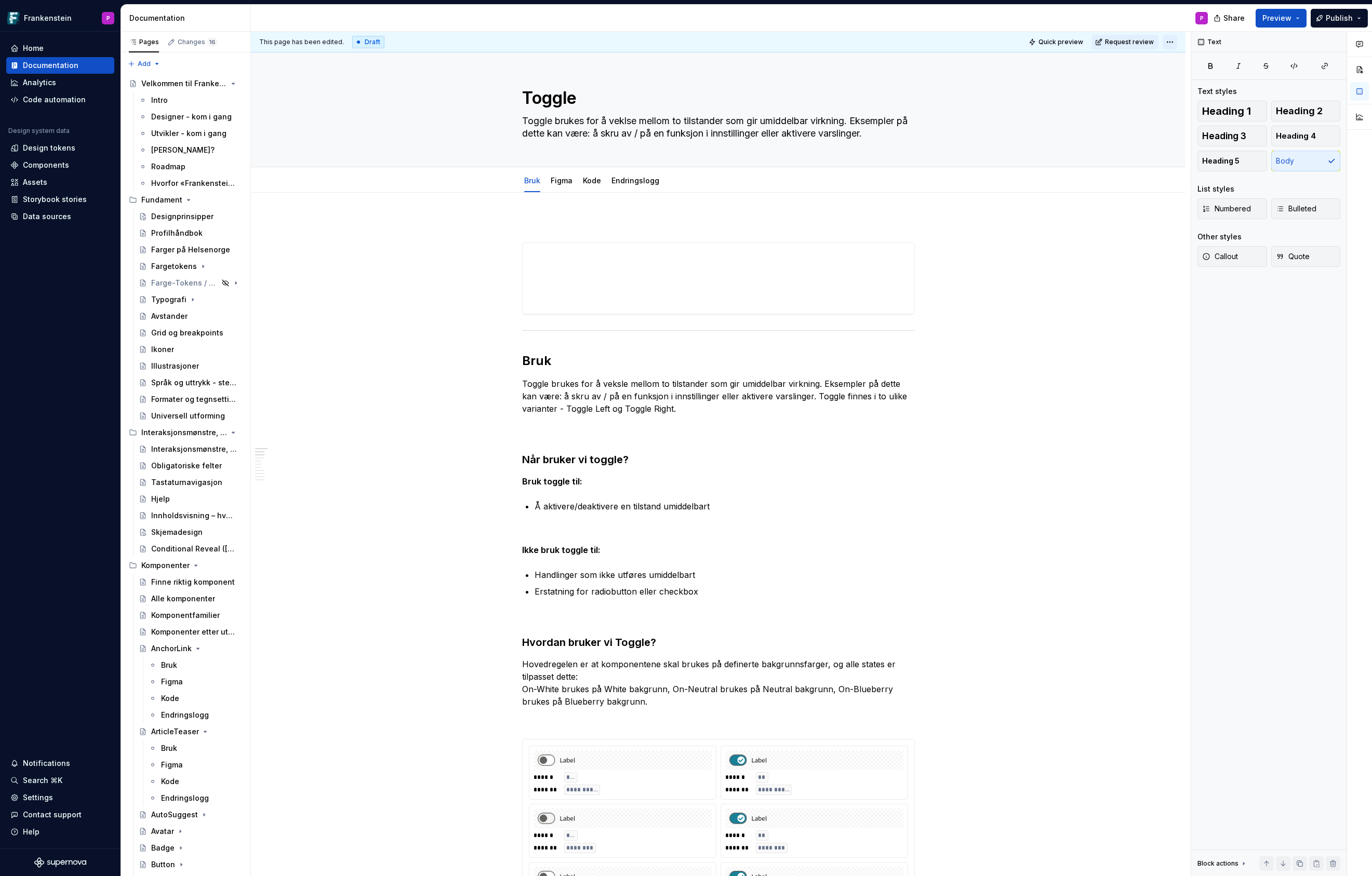
click at [1177, 41] on html "Frankenstein P Home Documentation Analytics Code automation Design system data …" at bounding box center [686, 438] width 1372 height 876
click at [1298, 114] on div "Ready for publish" at bounding box center [1326, 115] width 72 height 10
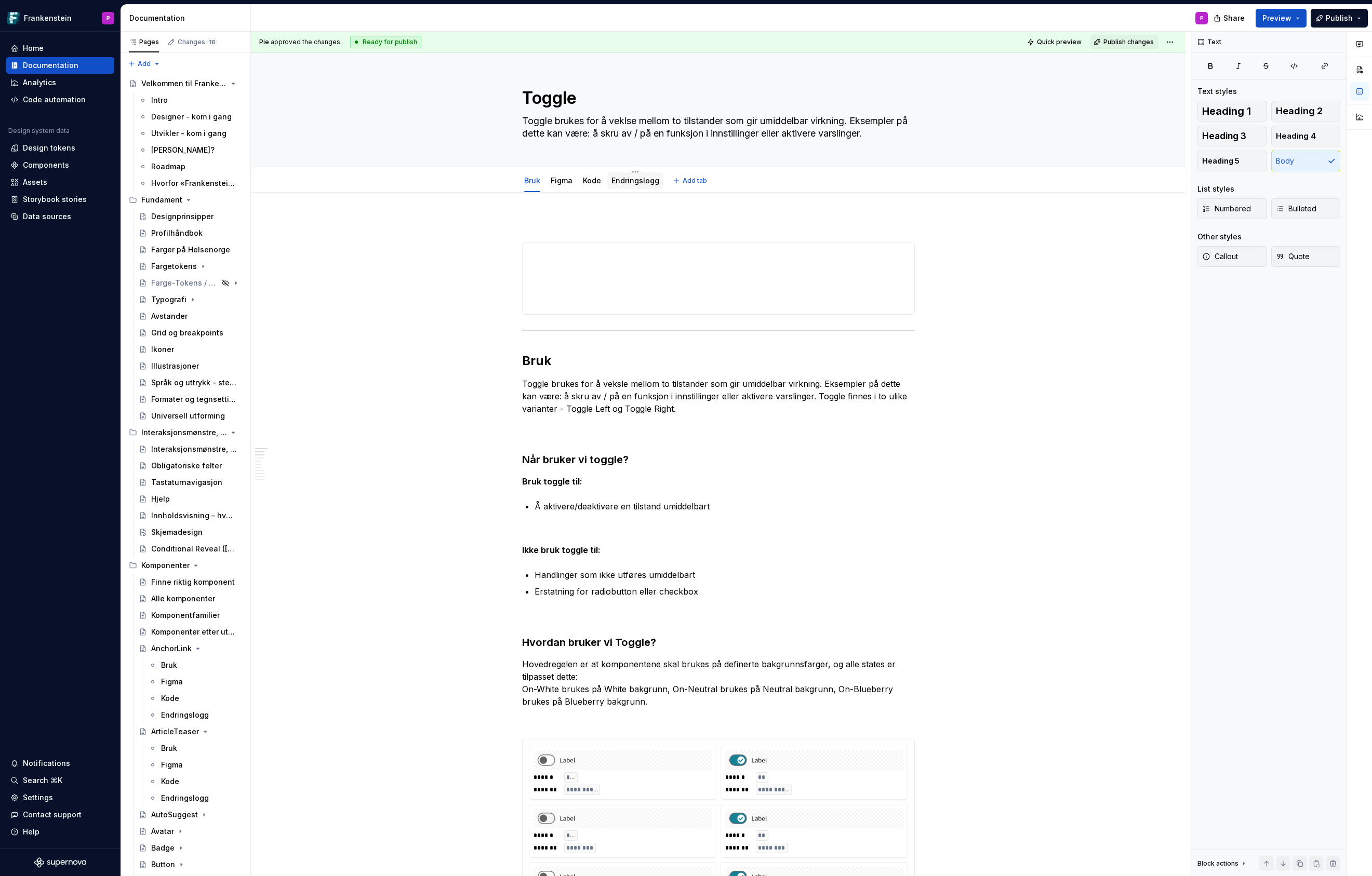
click at [630, 182] on link "Endringslogg" at bounding box center [635, 180] width 48 height 8
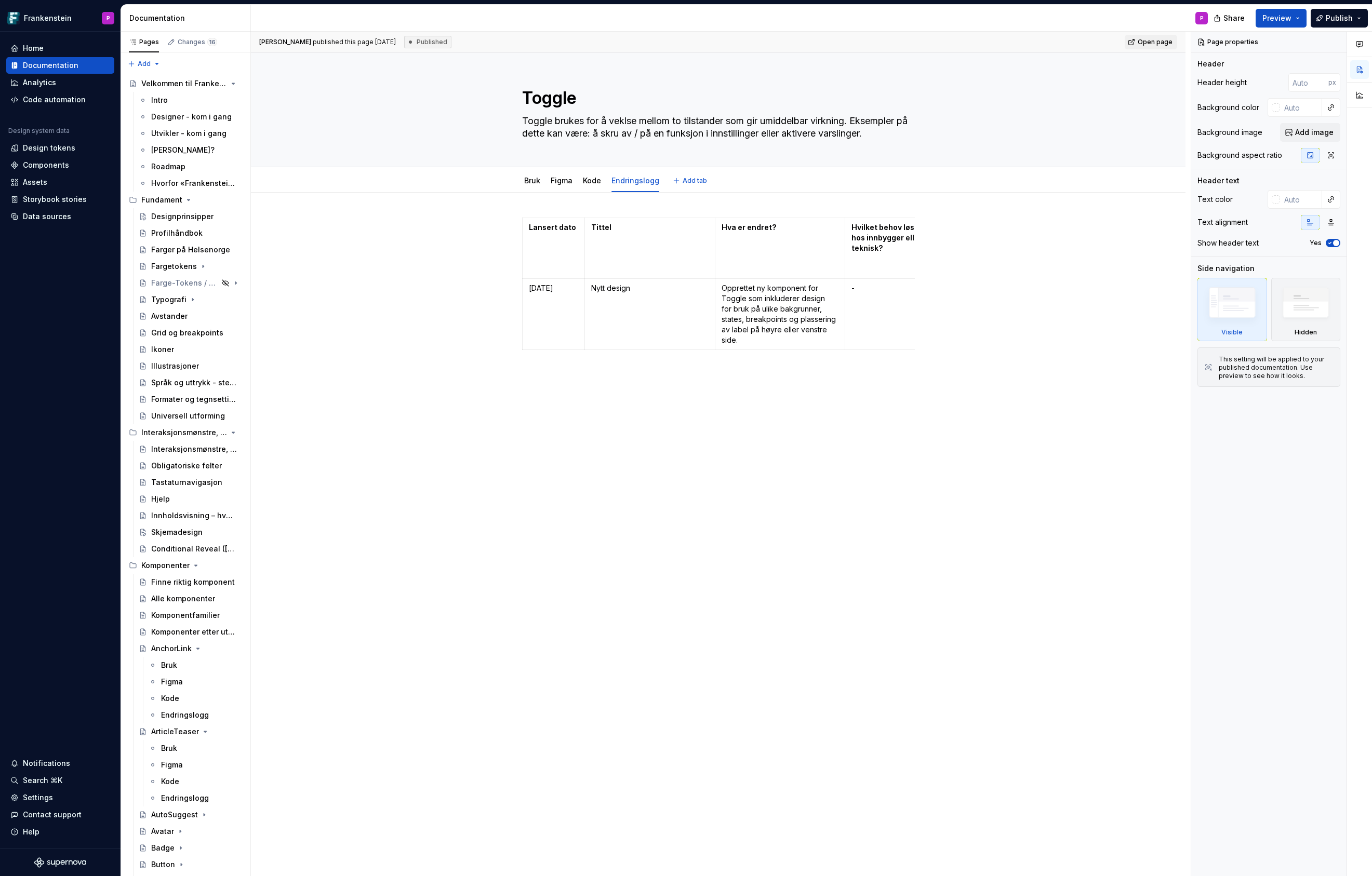
type textarea "*"
click at [559, 307] on td "[DATE]" at bounding box center [553, 315] width 62 height 71
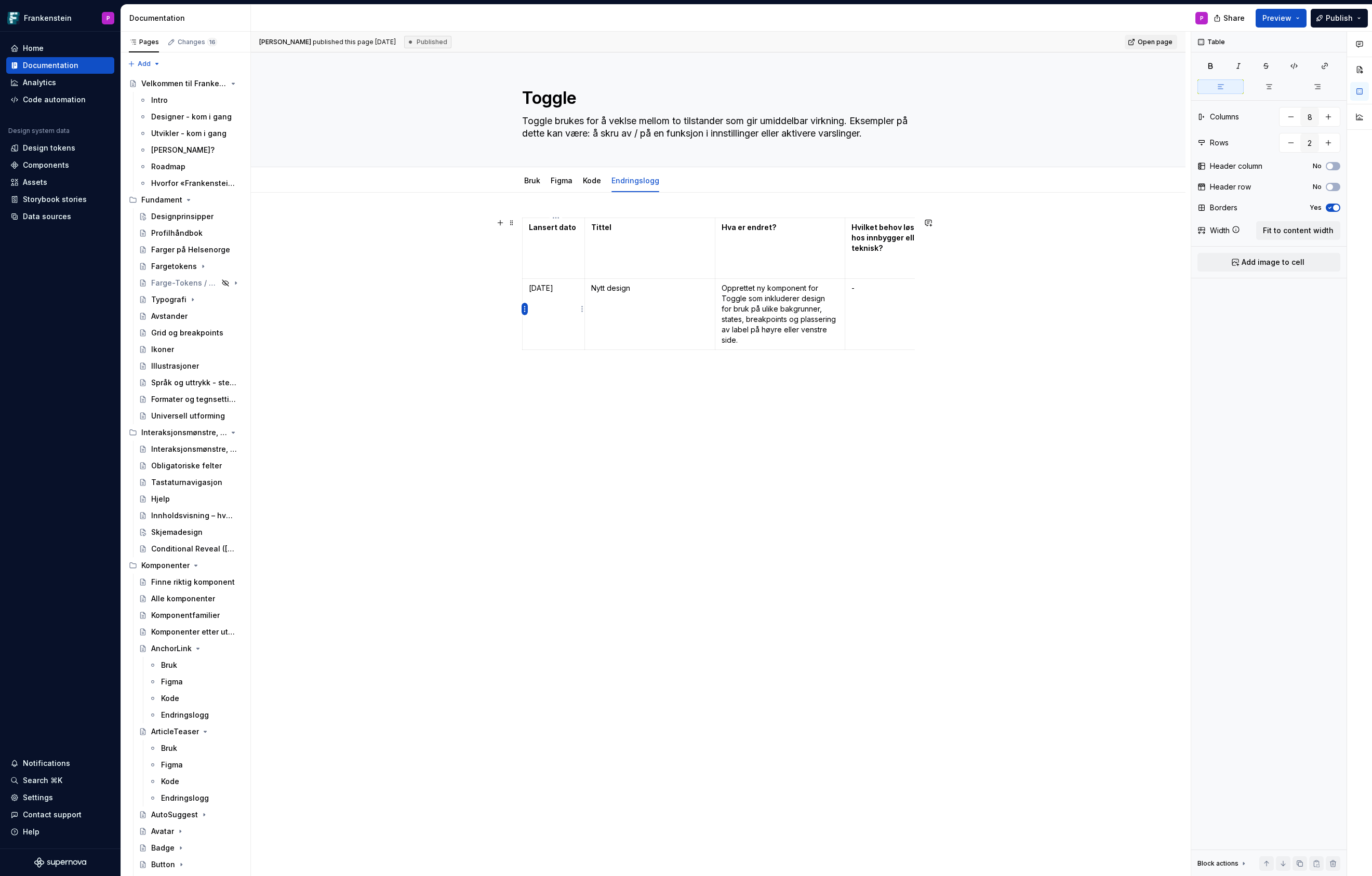
click at [524, 310] on html "Frankenstein P Home Documentation Analytics Code automation Design system data …" at bounding box center [686, 438] width 1372 height 876
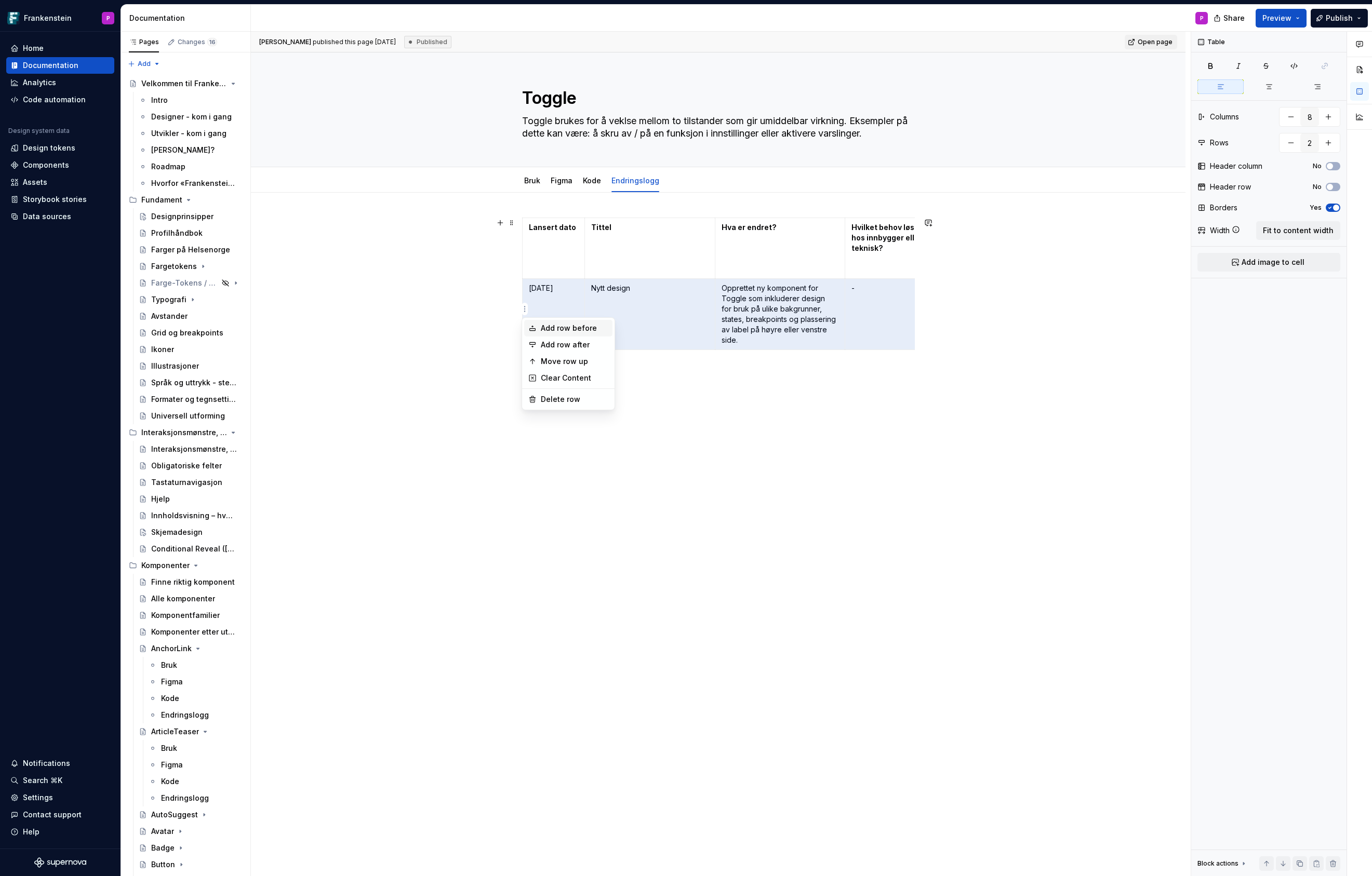
click at [538, 327] on div "Add row before" at bounding box center [568, 328] width 88 height 17
type input "3"
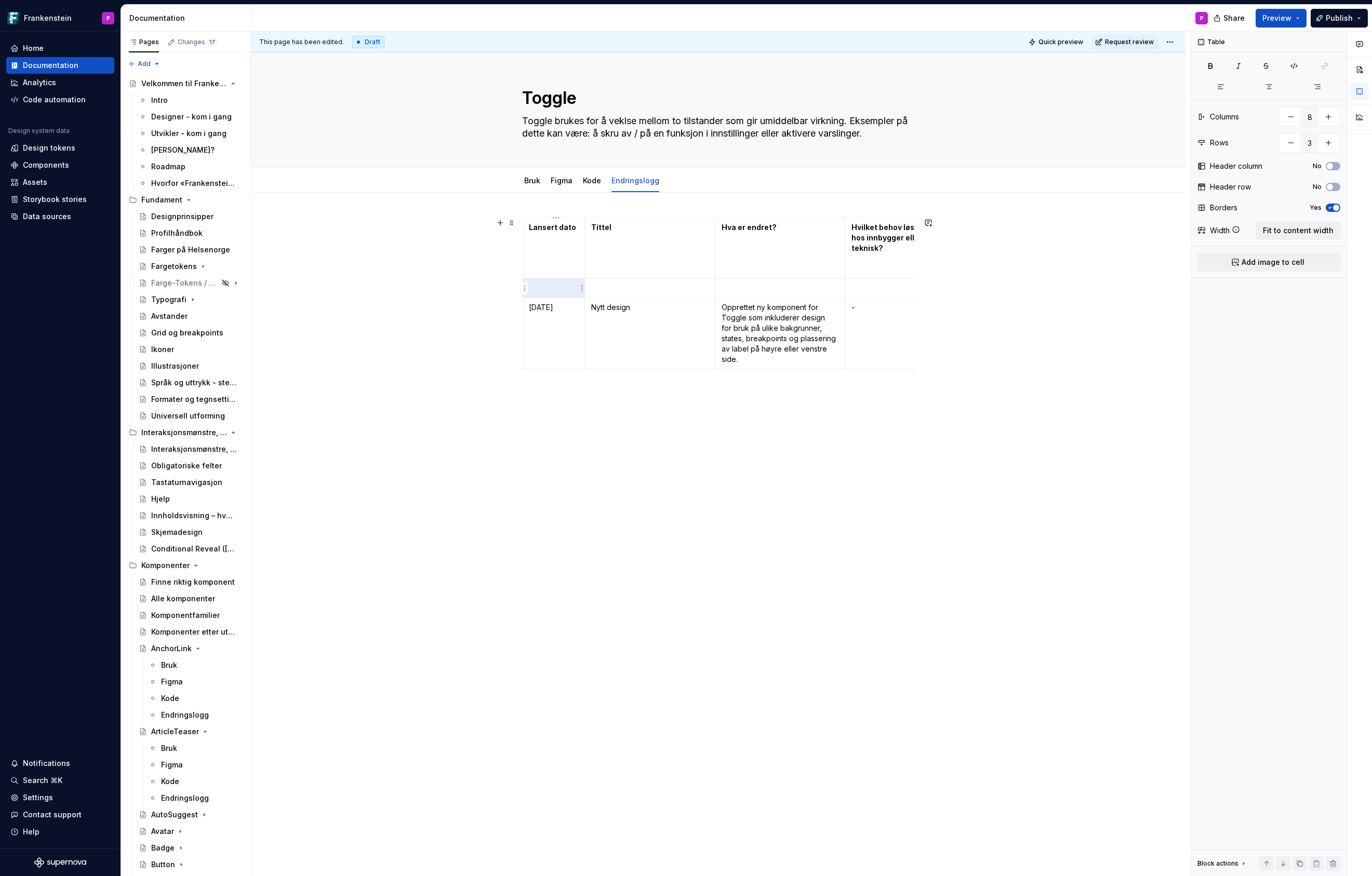
click at [538, 288] on p at bounding box center [554, 288] width 49 height 10
click at [608, 286] on p at bounding box center [649, 288] width 117 height 10
click at [726, 288] on p at bounding box center [780, 288] width 117 height 10
click at [739, 289] on p "1 px inside border for å tydeliggjøre" at bounding box center [780, 293] width 117 height 20
click at [776, 300] on p "1 px white inside border for å tydeliggjøre" at bounding box center [780, 293] width 117 height 20
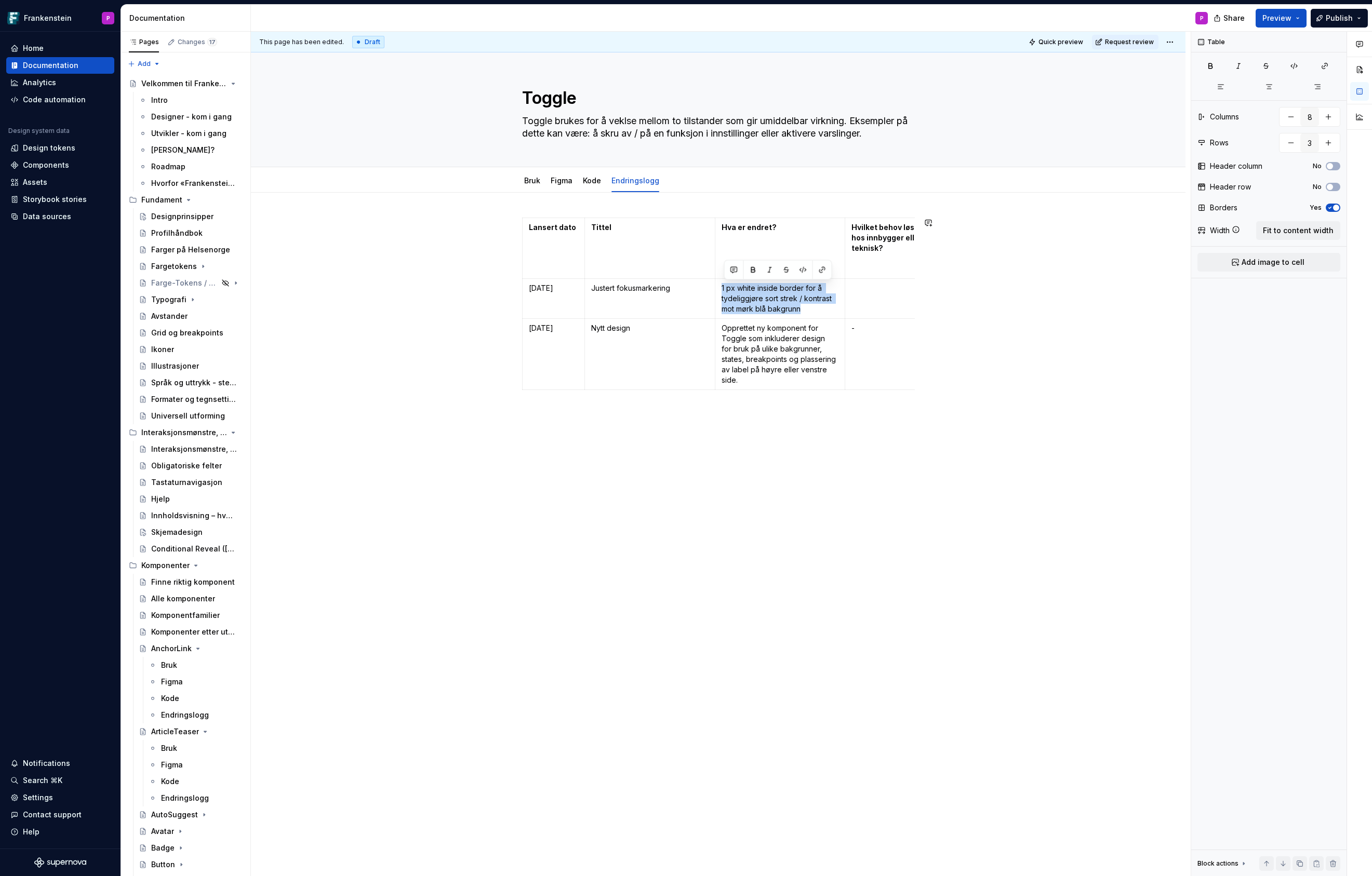
copy p "1 px white inside border for å tydeliggjøre sort strek / kontrast mot mørk blå …"
click at [825, 307] on p "1 px white inside border for å tydeliggjøre sort strek / kontrast mot mørk blå …" at bounding box center [780, 298] width 117 height 31
click at [1178, 40] on html "Frankenstein P Home Documentation Analytics Code automation Design system data …" at bounding box center [686, 438] width 1372 height 876
click at [1279, 110] on icon at bounding box center [1282, 115] width 8 height 8
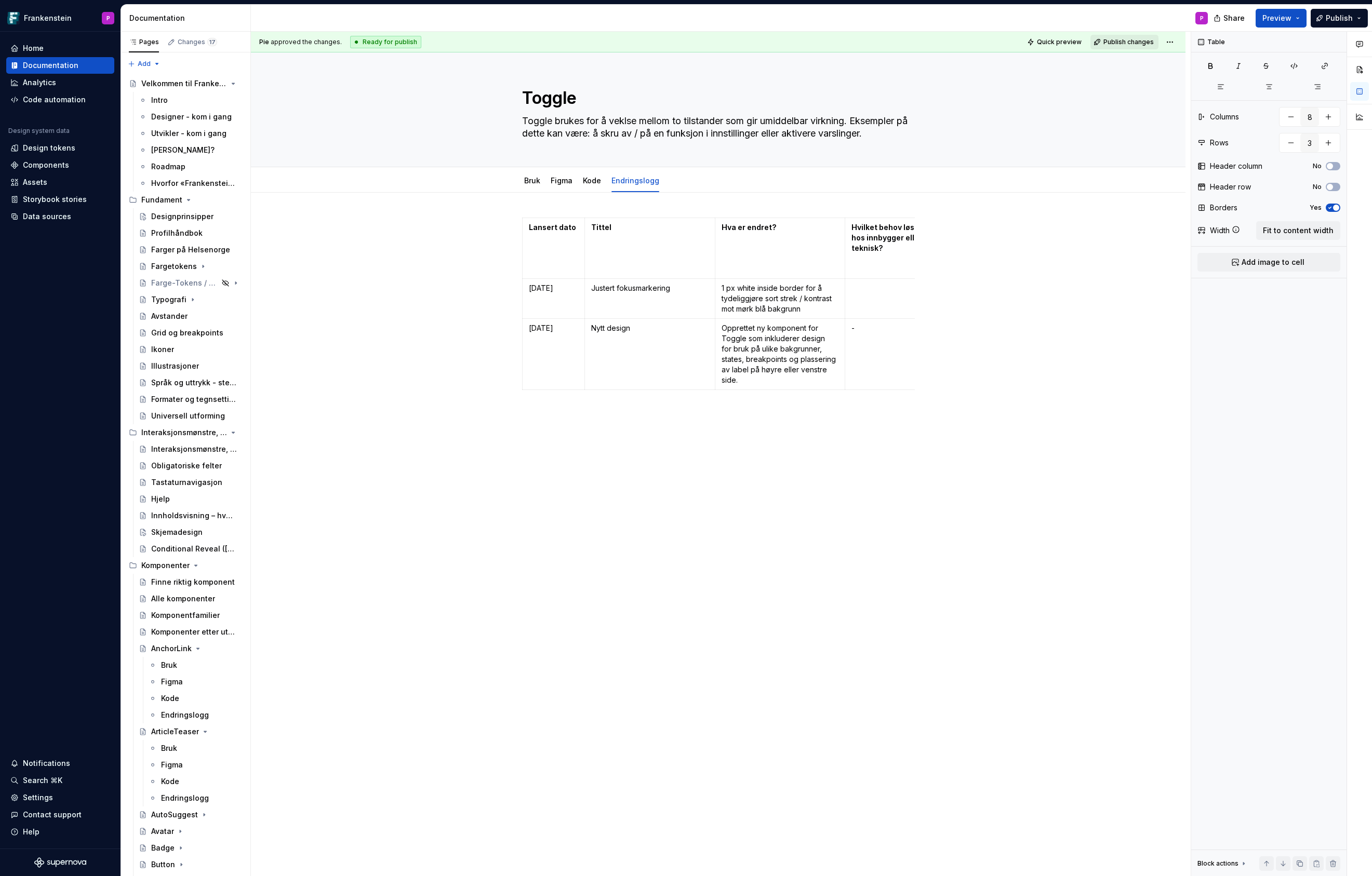
click at [1135, 42] on span "Publish changes" at bounding box center [1127, 42] width 50 height 8
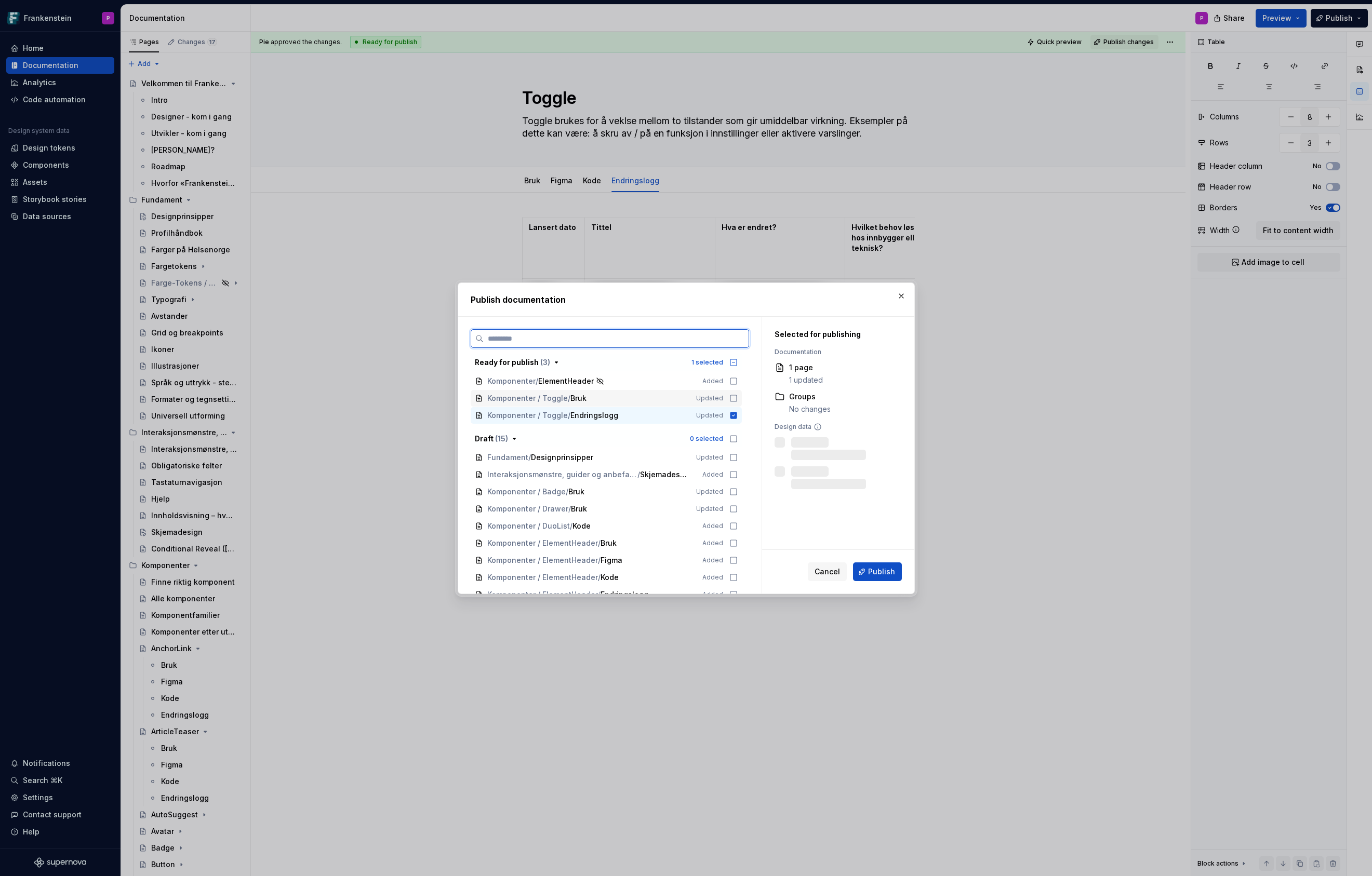
click at [738, 397] on icon at bounding box center [734, 398] width 8 height 8
click at [868, 565] on button "Publish" at bounding box center [878, 572] width 49 height 19
click at [902, 295] on button "button" at bounding box center [901, 295] width 14 height 14
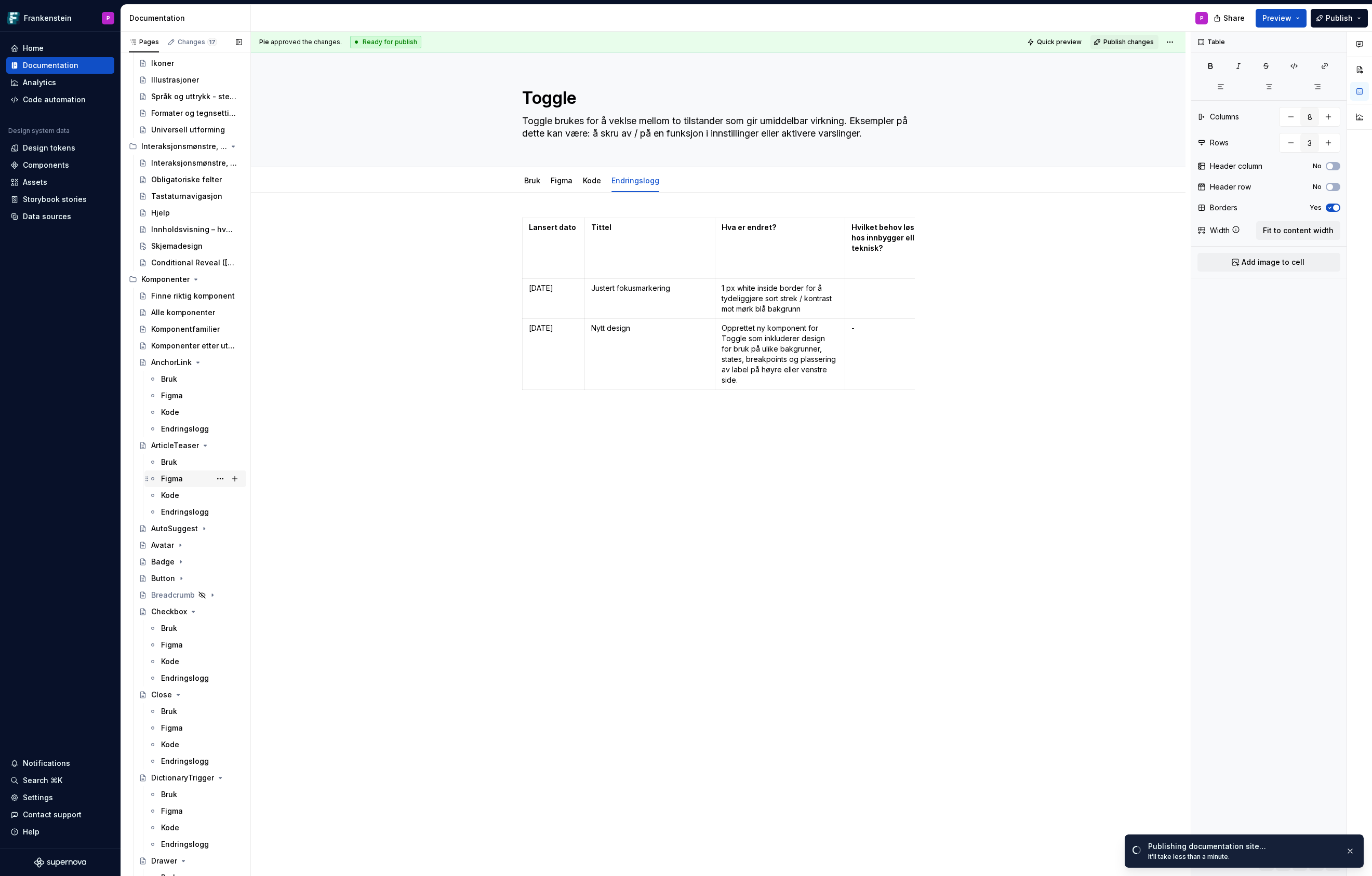
scroll to position [299, 0]
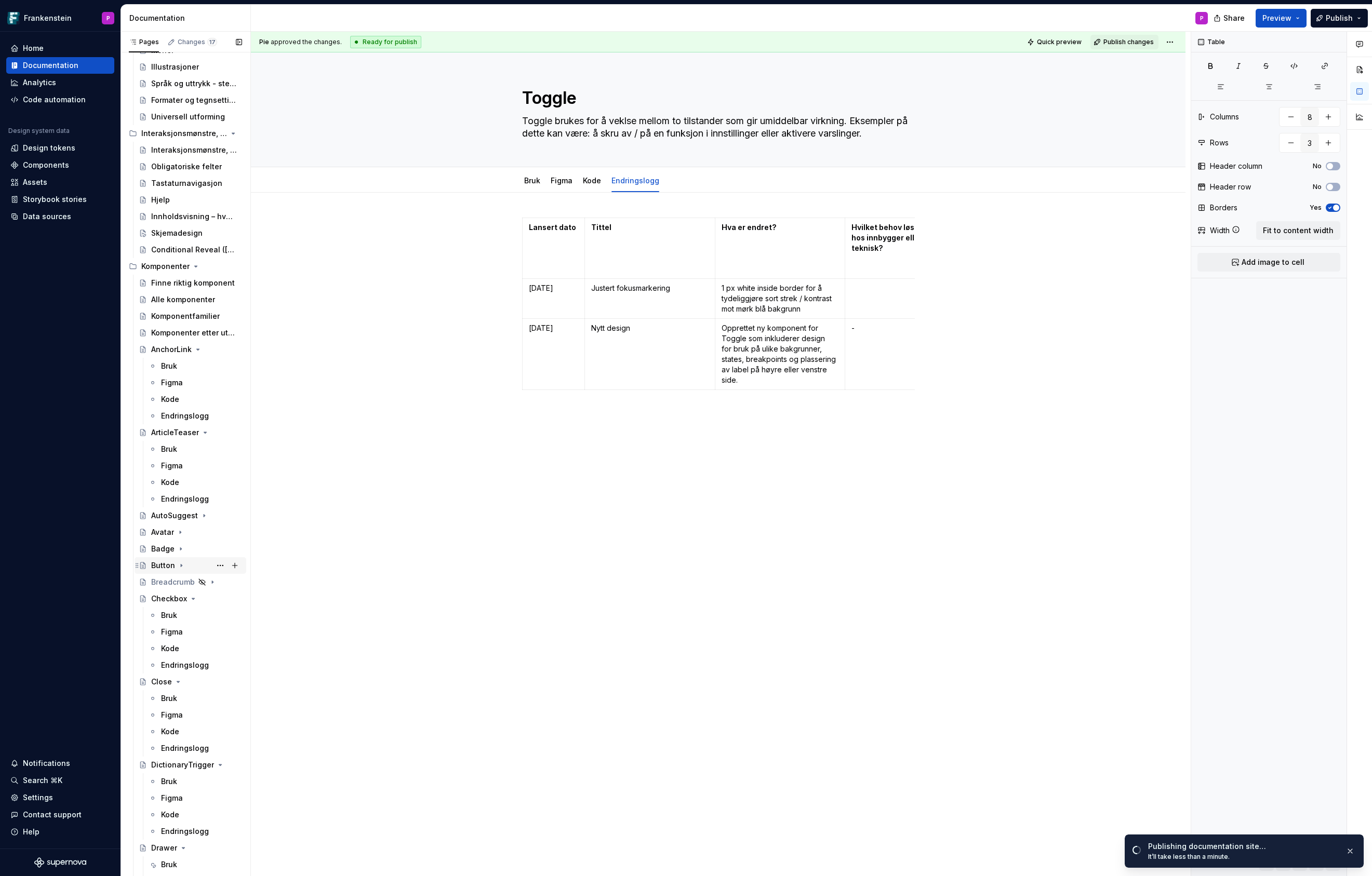
click at [165, 564] on div "Button" at bounding box center [163, 565] width 24 height 10
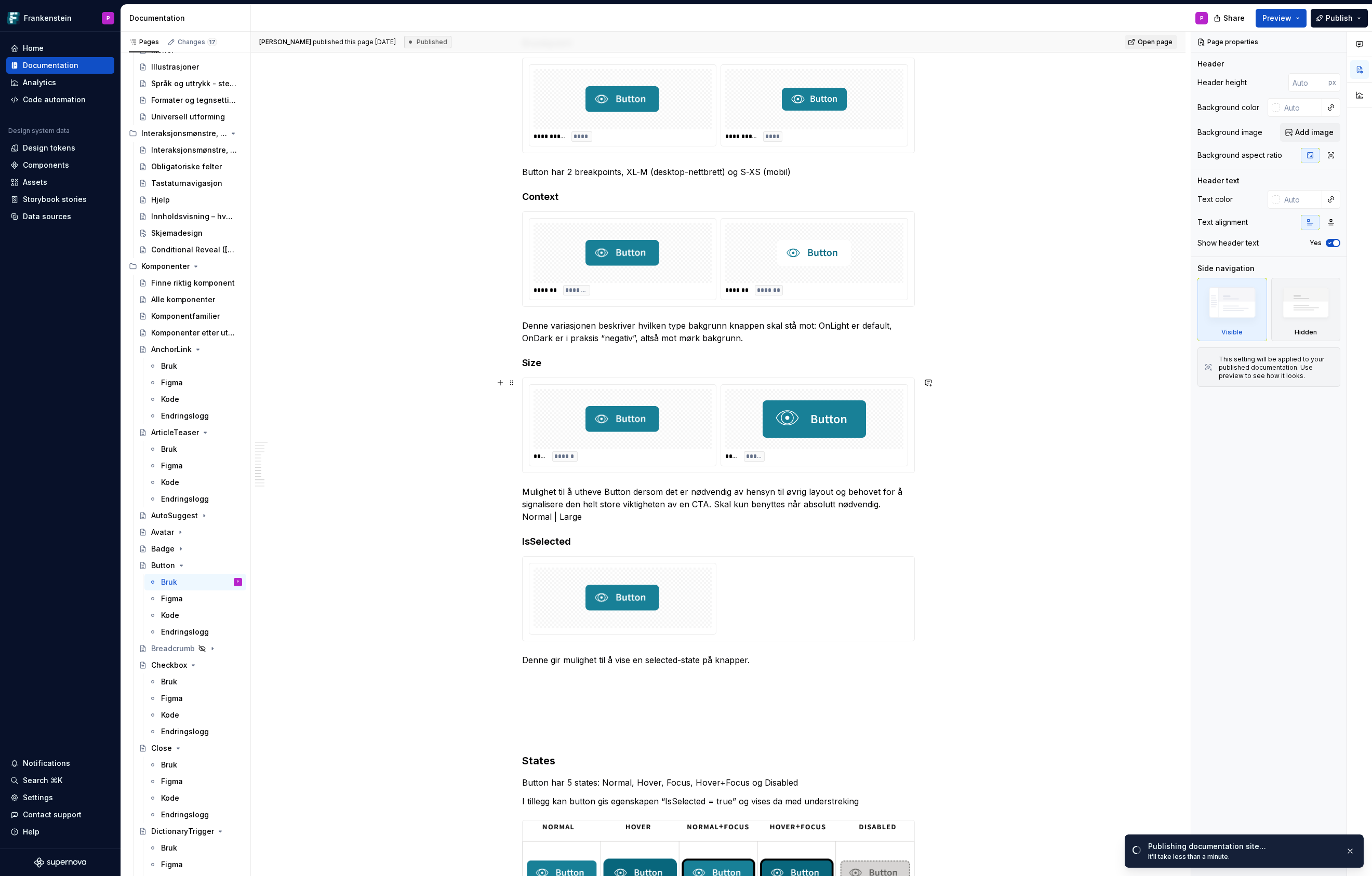
scroll to position [3131, 0]
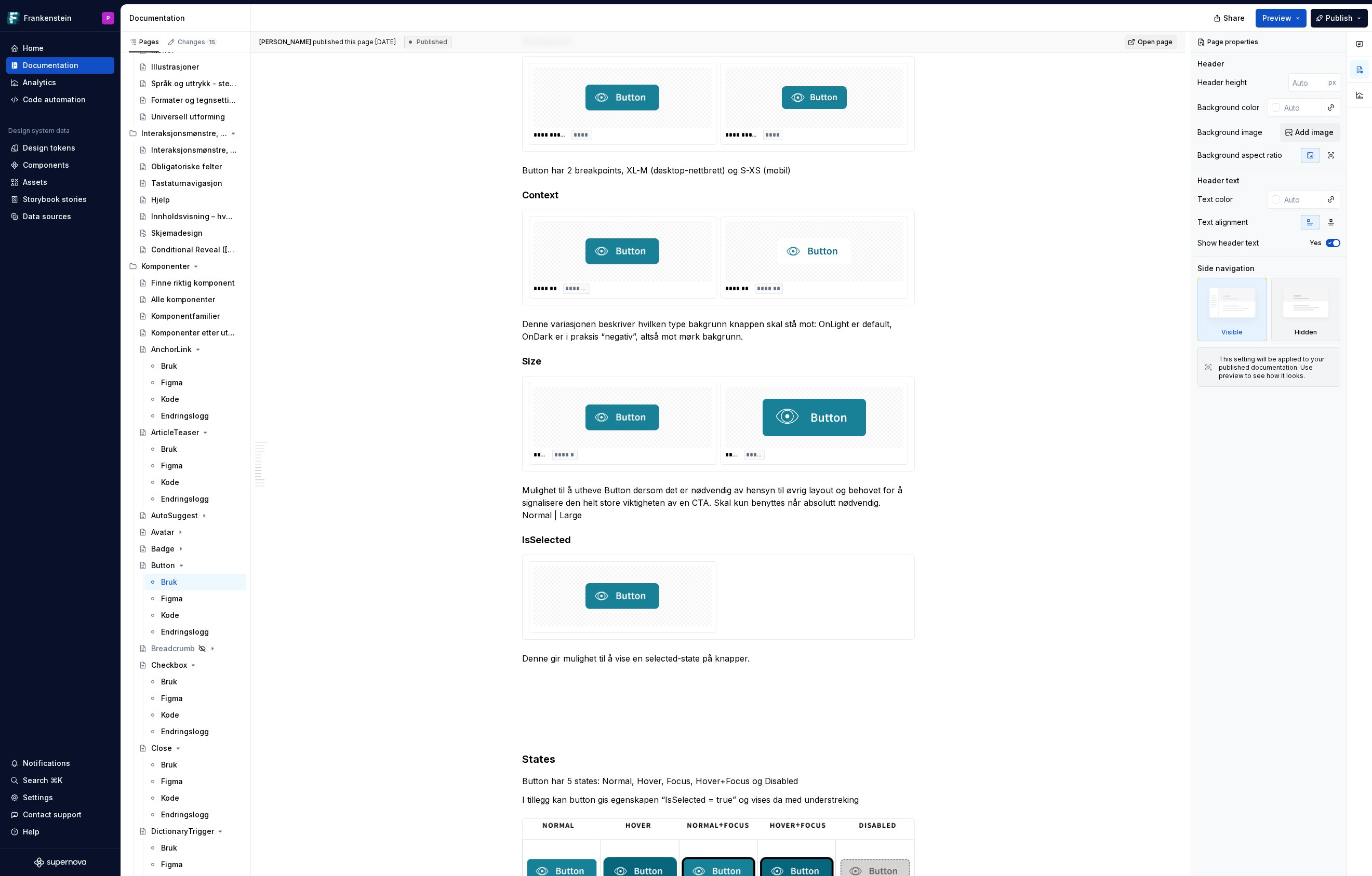
type textarea "*"
